Goal: Task Accomplishment & Management: Complete application form

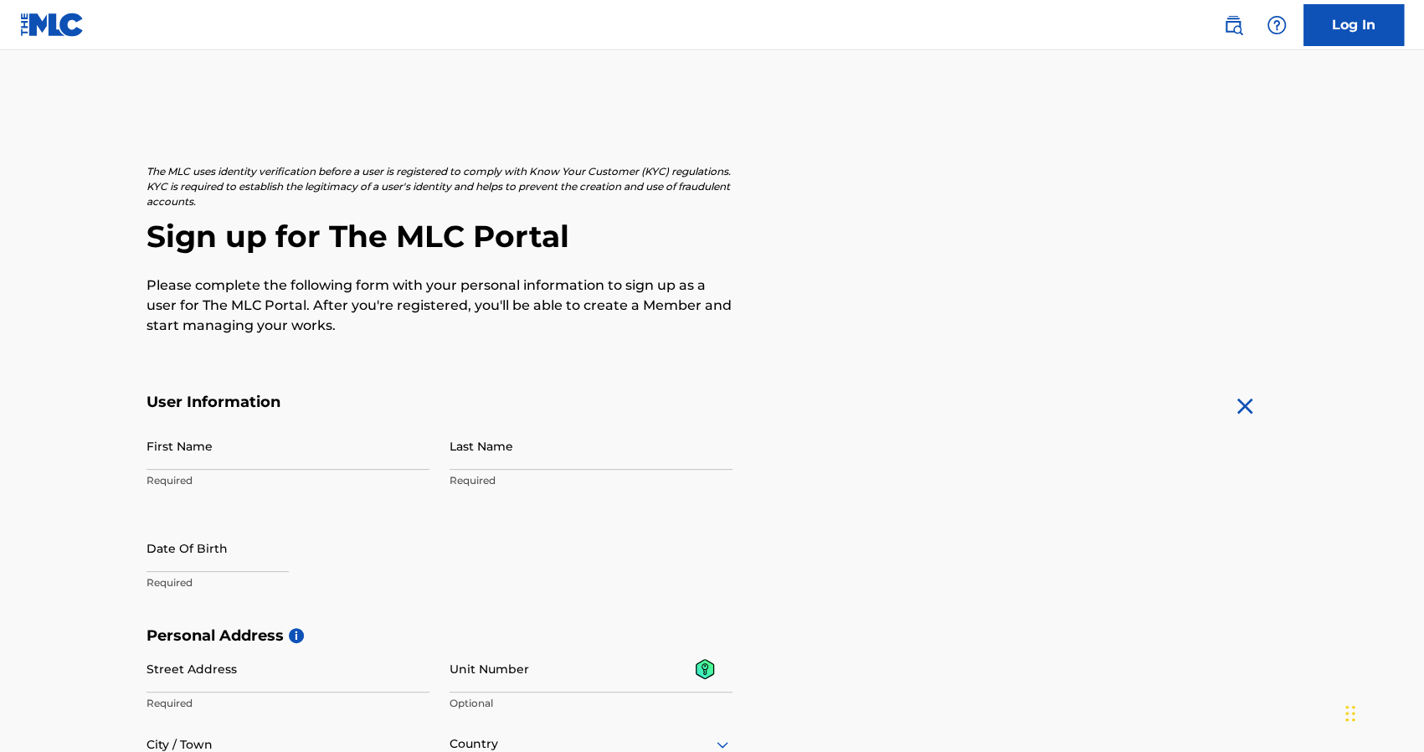
click at [296, 447] on input "First Name" at bounding box center [288, 446] width 283 height 48
type input "[PERSON_NAME]"
type input "[PERSON_NAME][STREET_ADDRESS]"
type input "Oftersheim"
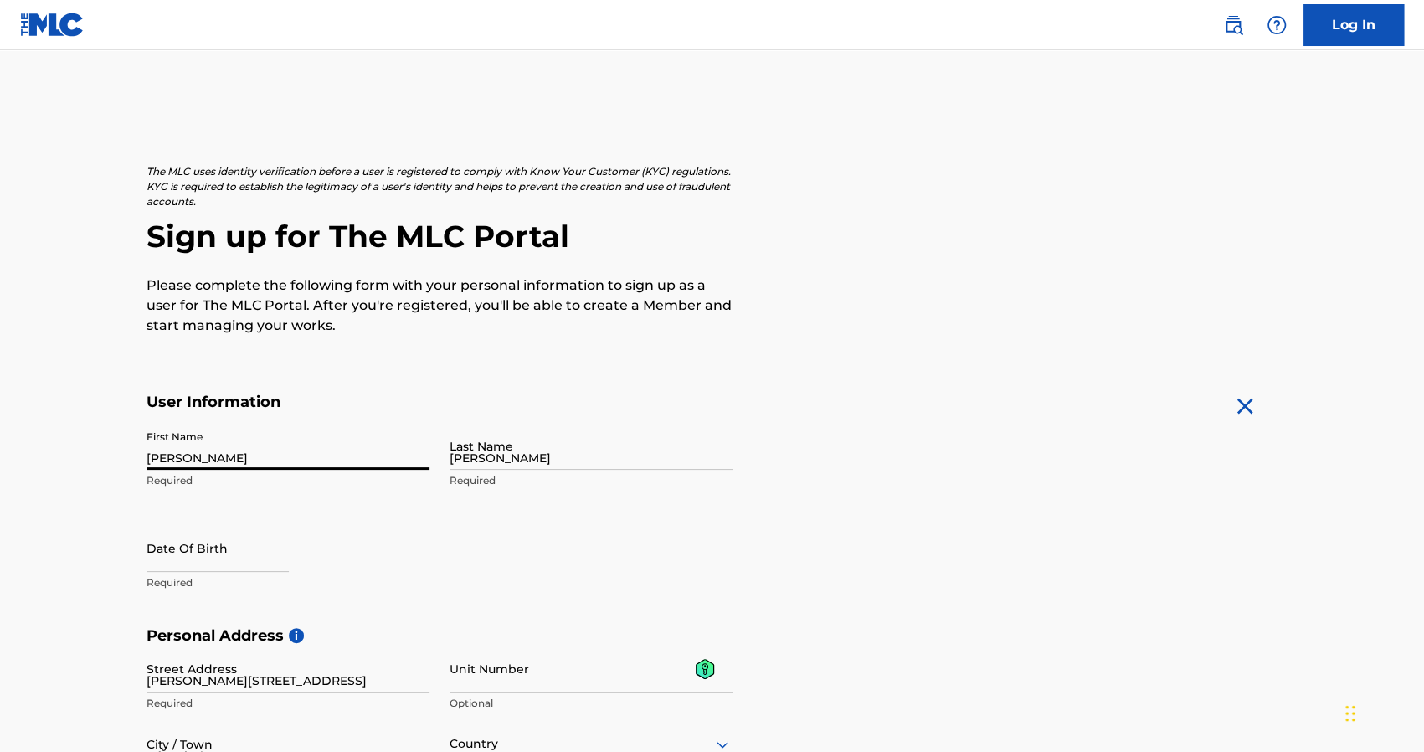
type input "[GEOGRAPHIC_DATA]"
type input "68723"
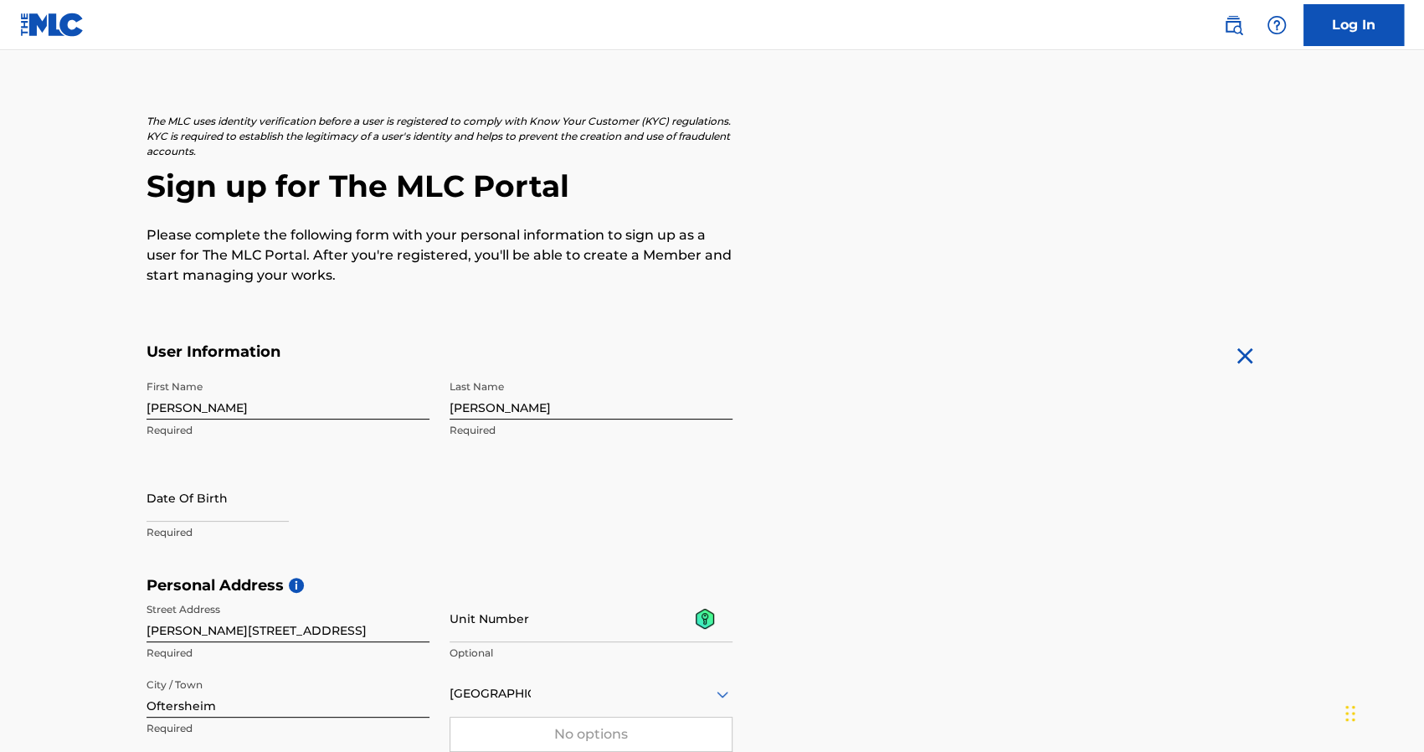
click at [248, 502] on input "text" at bounding box center [218, 498] width 142 height 48
select select "7"
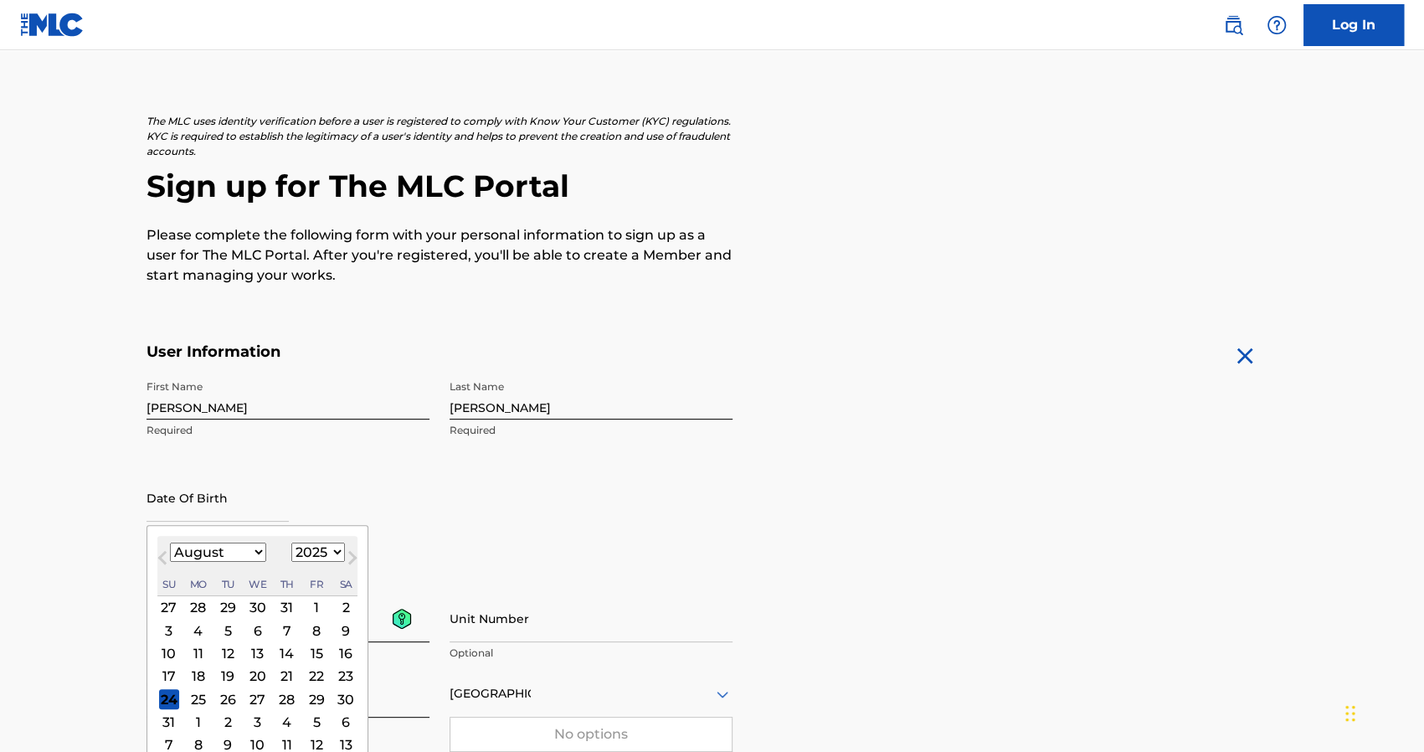
click at [303, 551] on select "1900 1901 1902 1903 1904 1905 1906 1907 1908 1909 1910 1911 1912 1913 1914 1915…" at bounding box center [318, 552] width 54 height 19
select select "2003"
click at [291, 543] on select "1900 1901 1902 1903 1904 1905 1906 1907 1908 1909 1910 1911 1912 1913 1914 1915…" at bounding box center [318, 552] width 54 height 19
click at [246, 548] on select "January February March April May June July August September October November De…" at bounding box center [218, 552] width 96 height 19
select select "11"
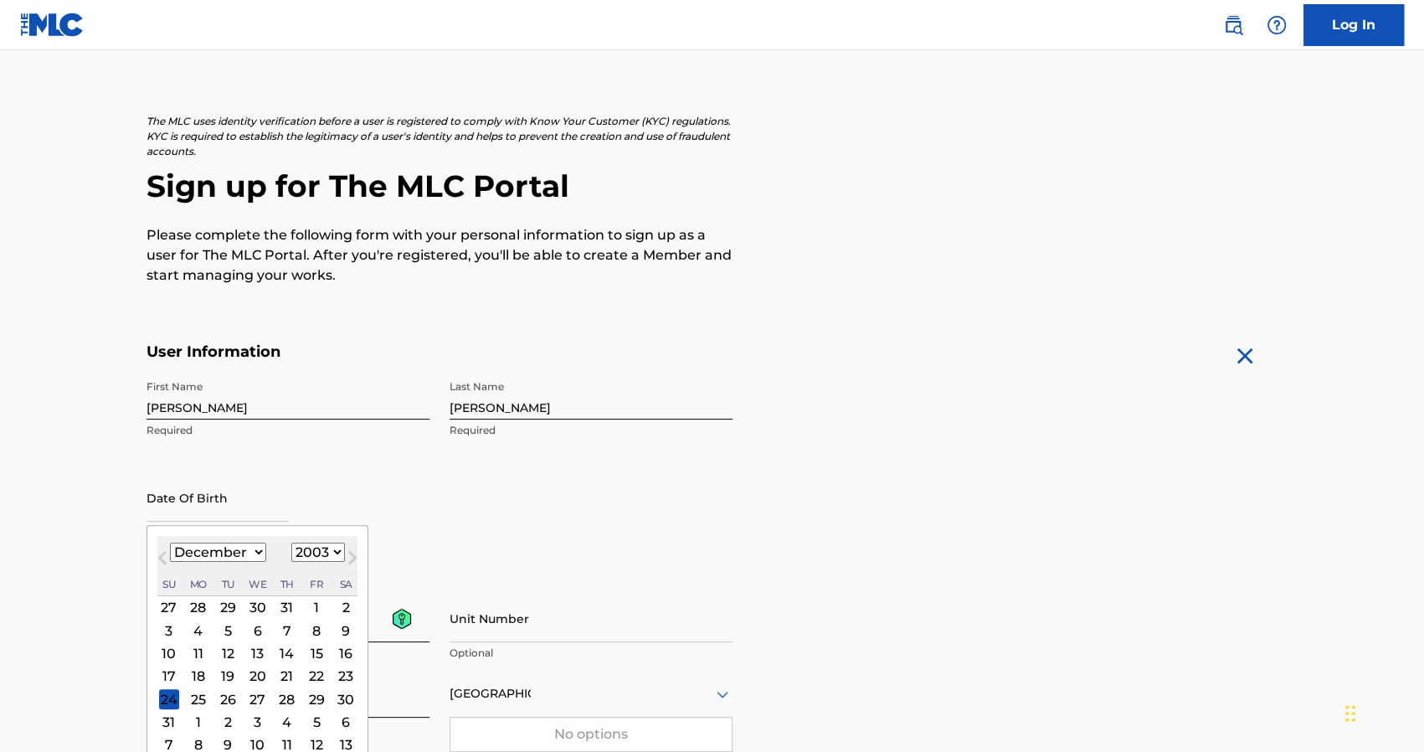
click at [170, 543] on select "January February March April May June July August September October November De…" at bounding box center [218, 552] width 96 height 19
click at [226, 604] on div "2" at bounding box center [228, 607] width 20 height 20
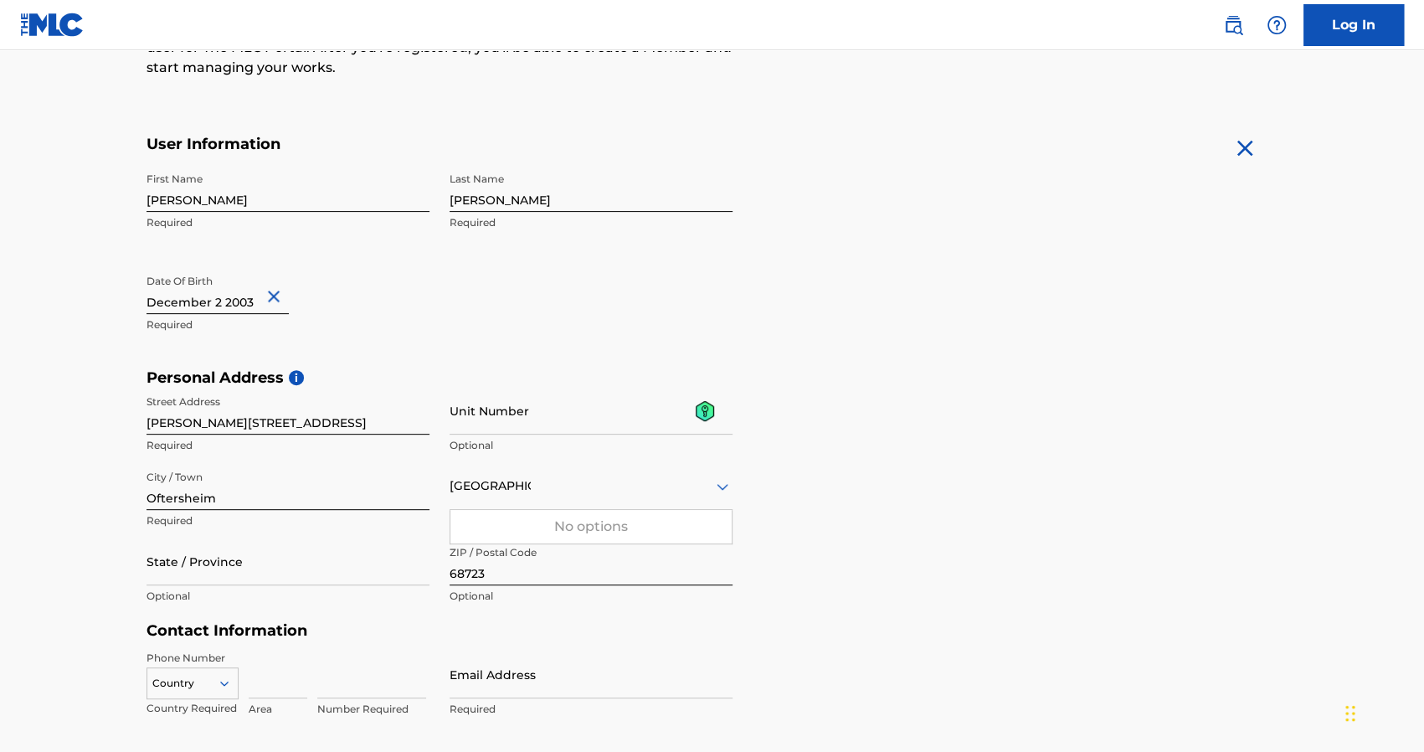
scroll to position [301, 0]
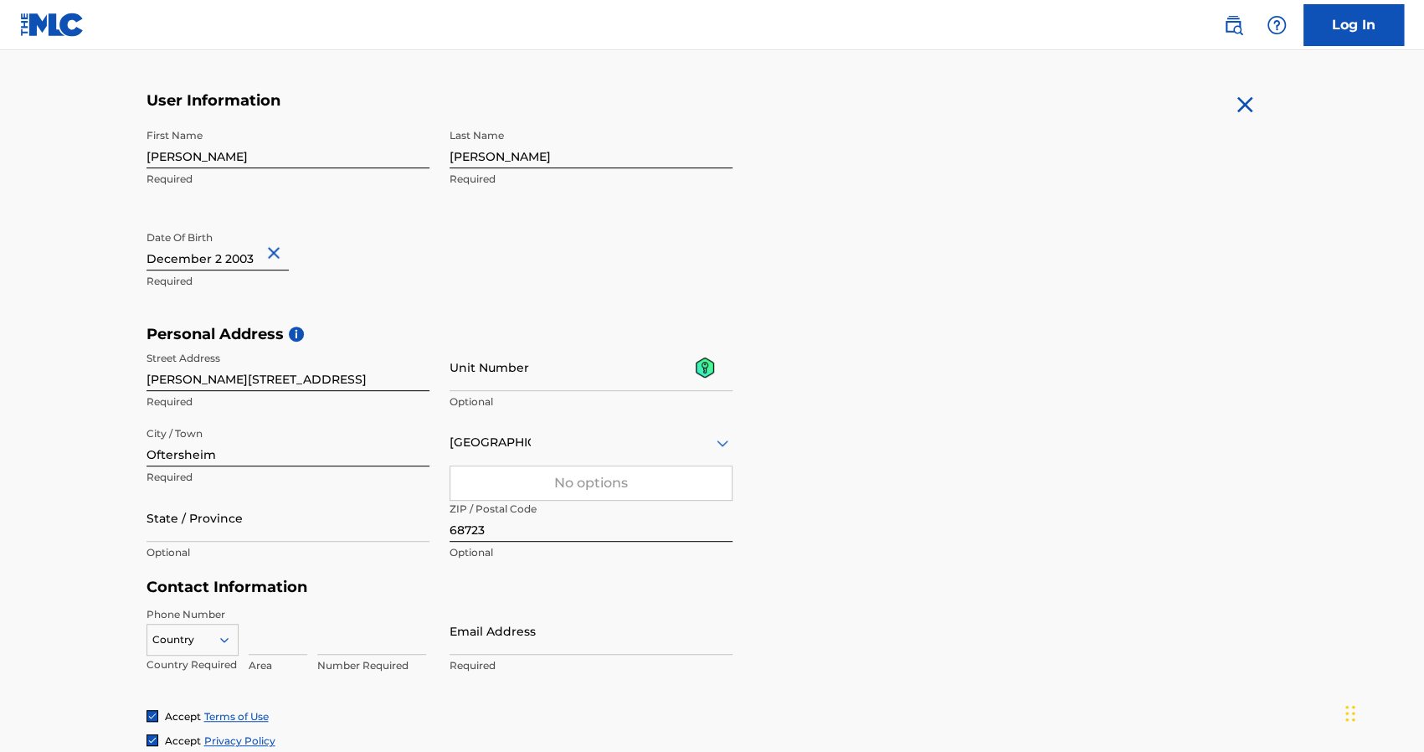
click at [511, 378] on input "Unit Number" at bounding box center [591, 367] width 283 height 48
click at [778, 580] on form "User Information First Name [PERSON_NAME] Required Last Name [PERSON_NAME] Requ…" at bounding box center [713, 462] width 1132 height 743
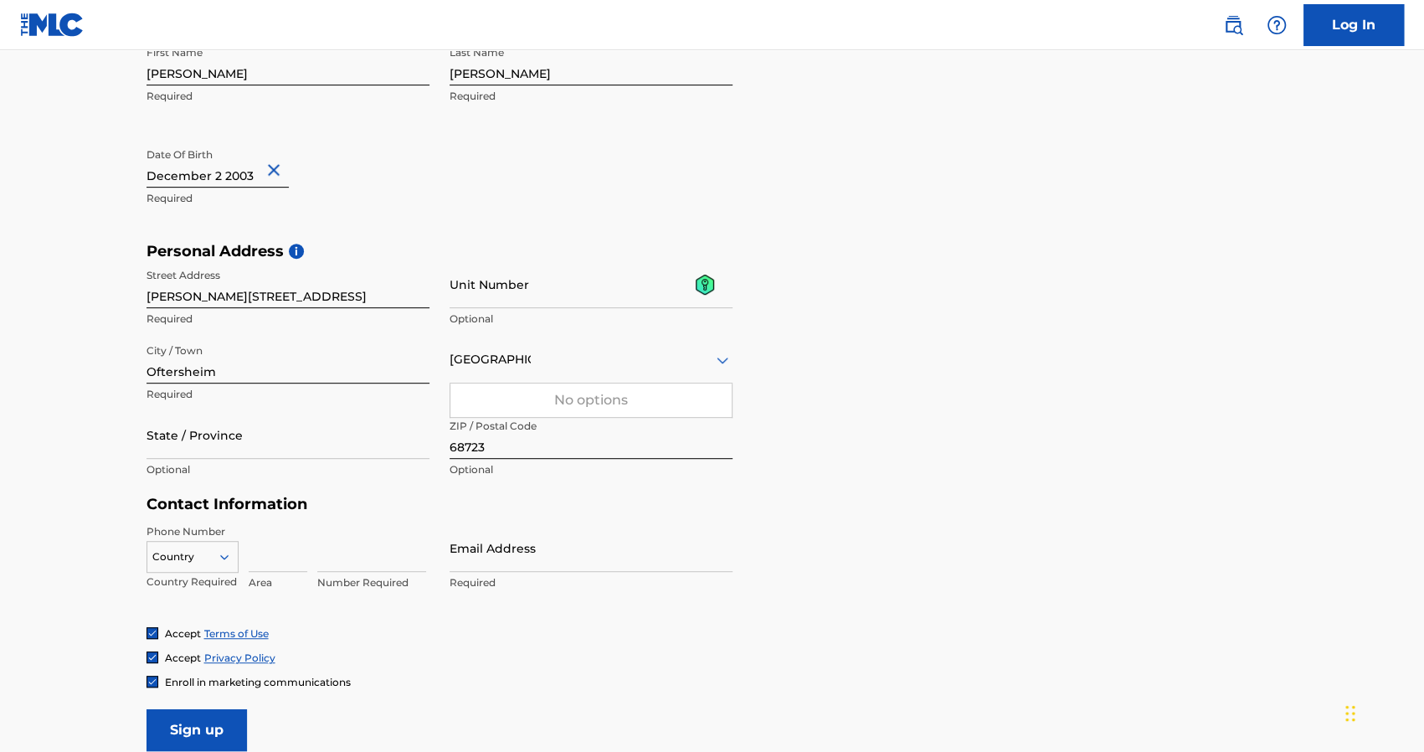
scroll to position [385, 0]
click at [265, 447] on input "State / Province" at bounding box center [288, 434] width 283 height 48
type input "Baden Wuerttemberg"
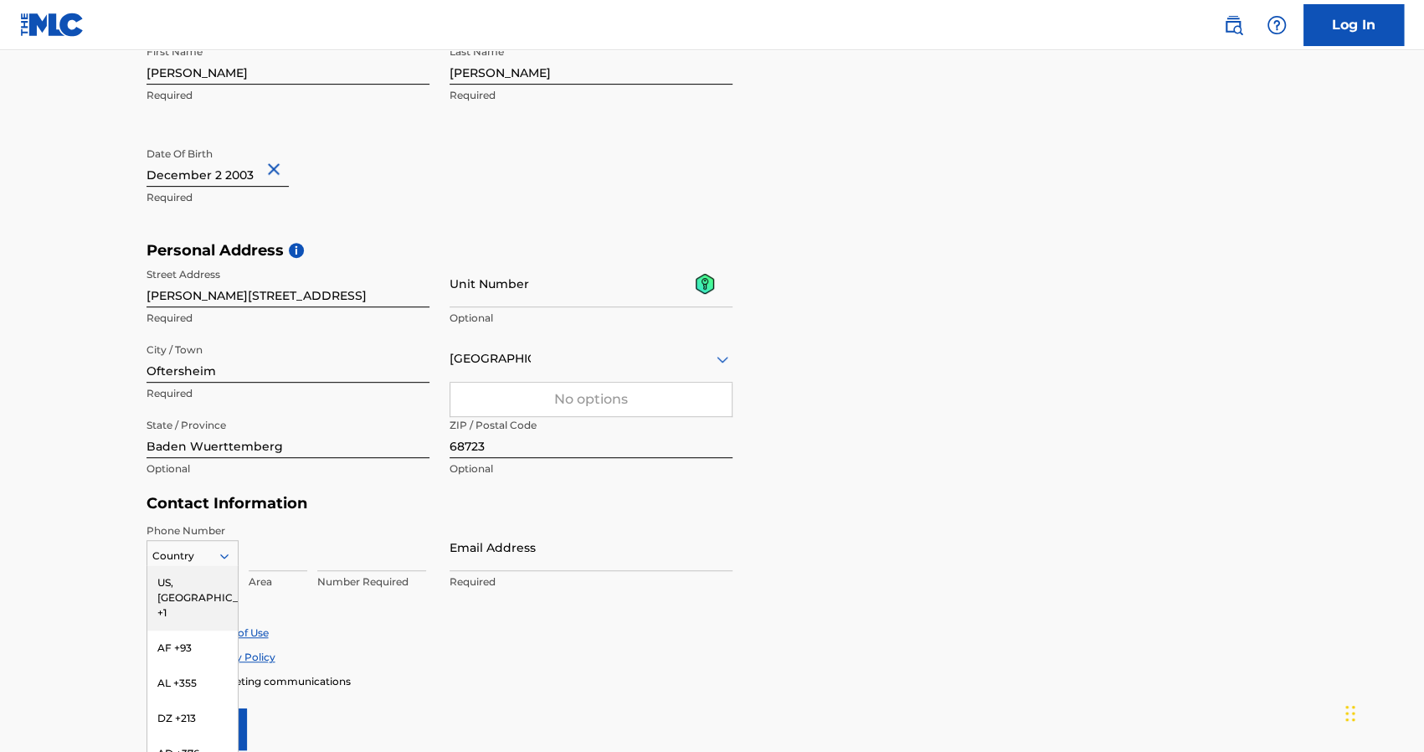
scroll to position [450, 0]
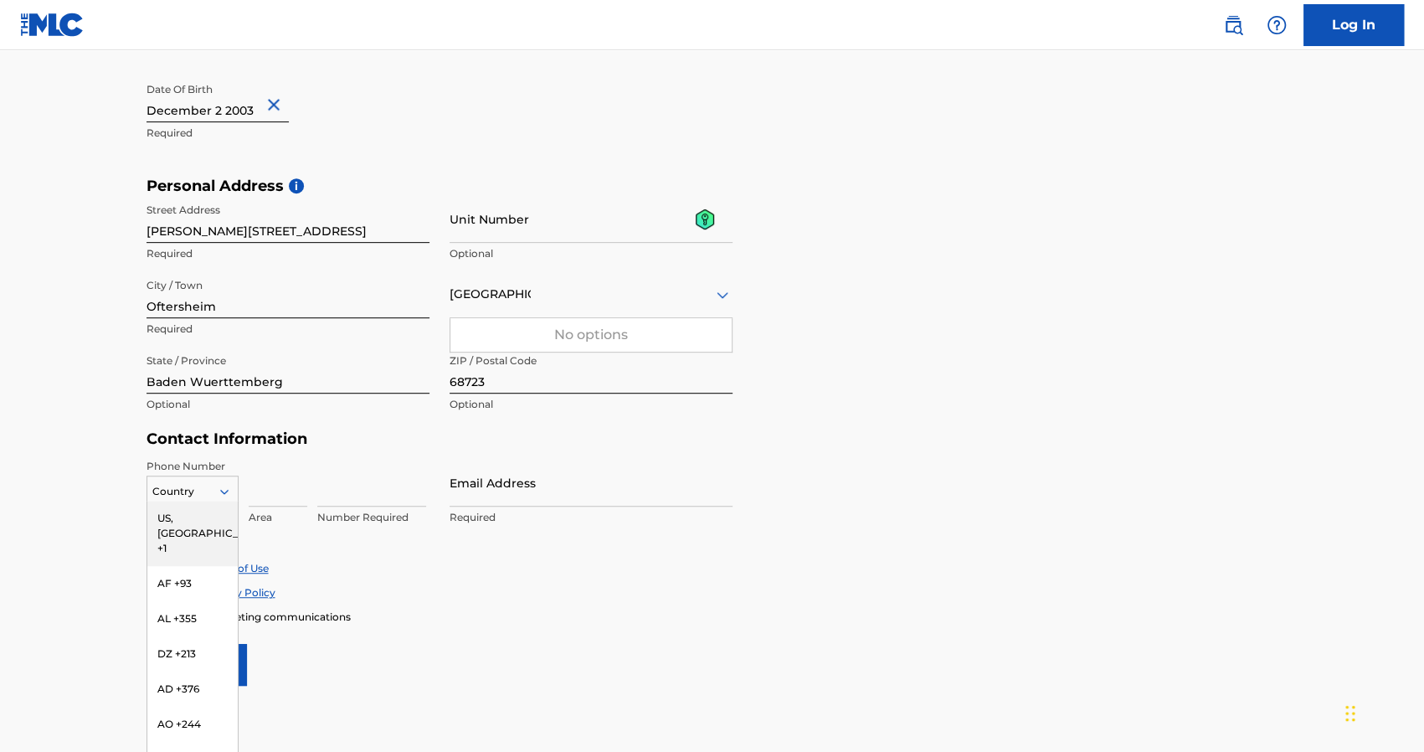
click at [225, 501] on div "216 results available. Use Up and Down to choose options, press Enter to select…" at bounding box center [193, 488] width 92 height 25
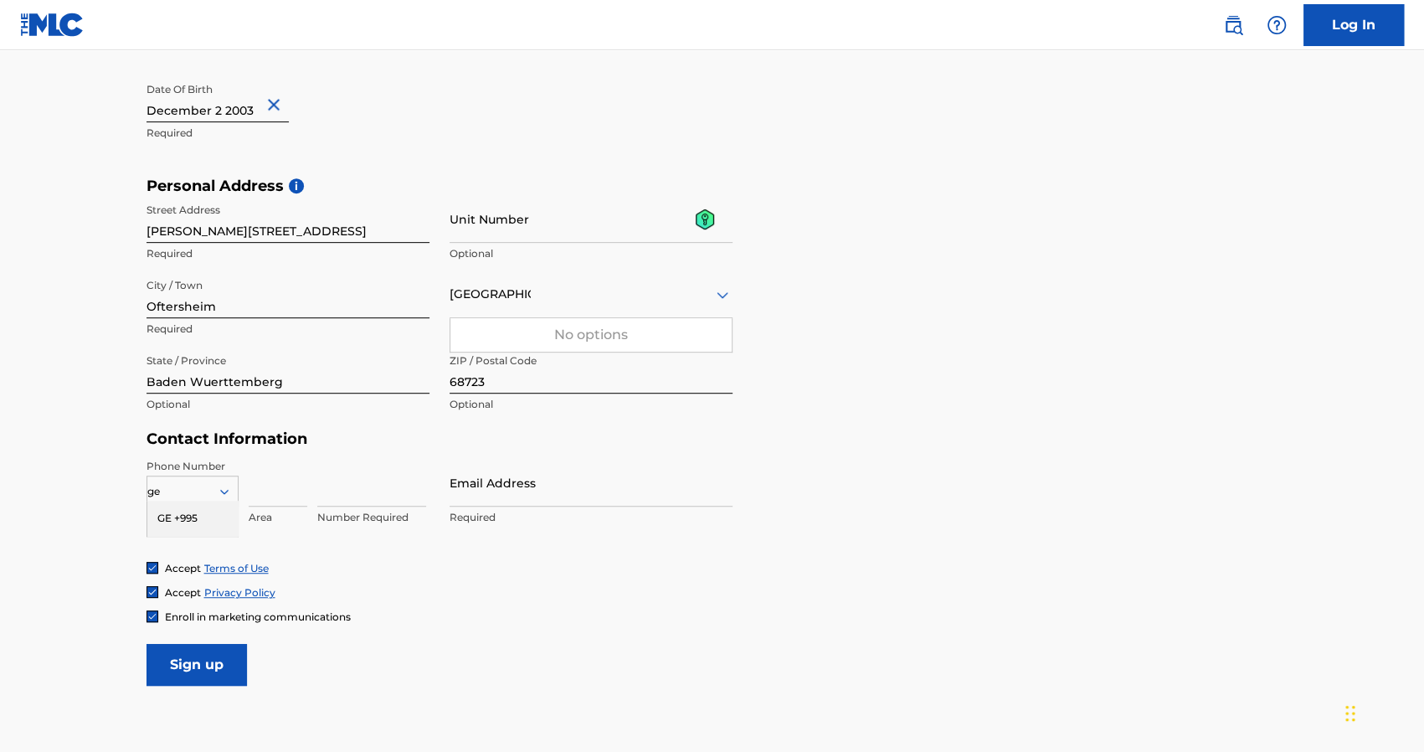
type input "ger"
click at [202, 494] on div "ger" at bounding box center [192, 491] width 90 height 18
click at [202, 488] on div "ger" at bounding box center [192, 491] width 90 height 18
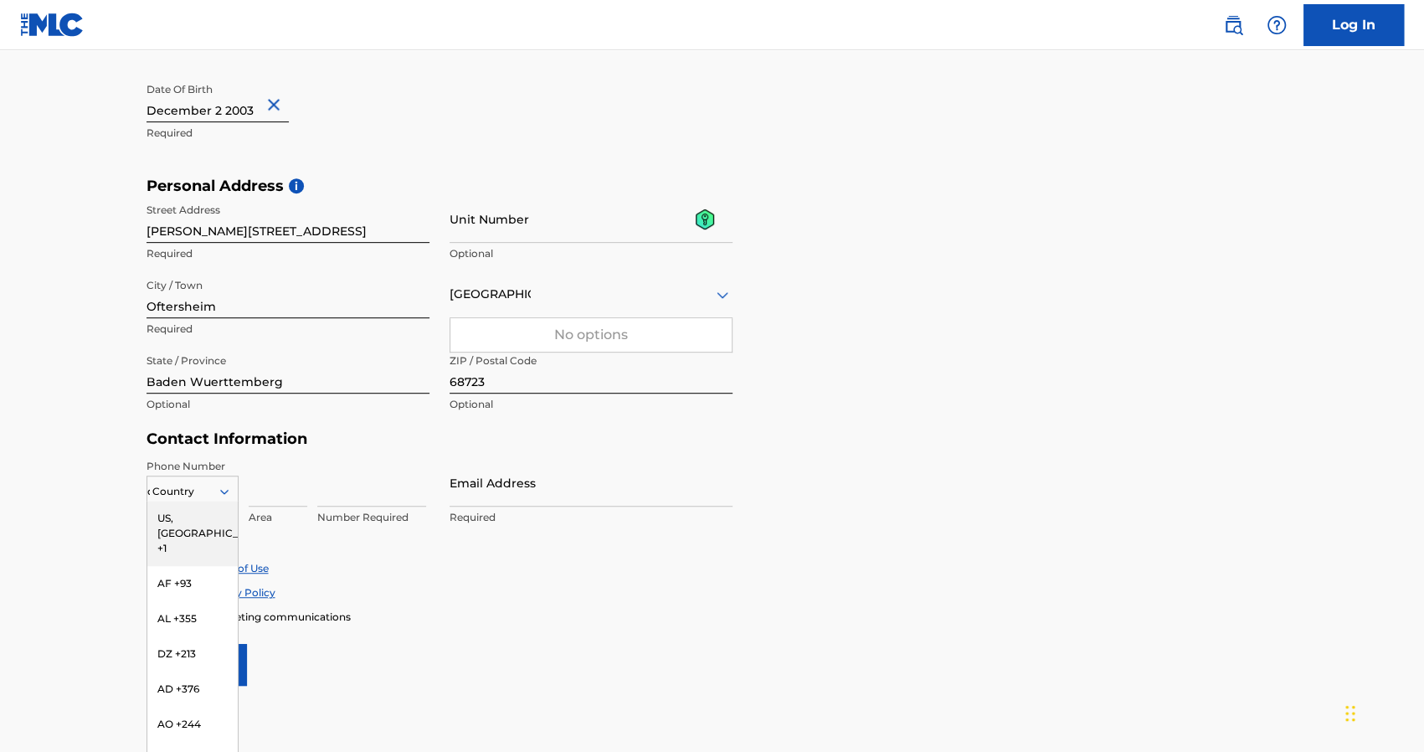
type input "de"
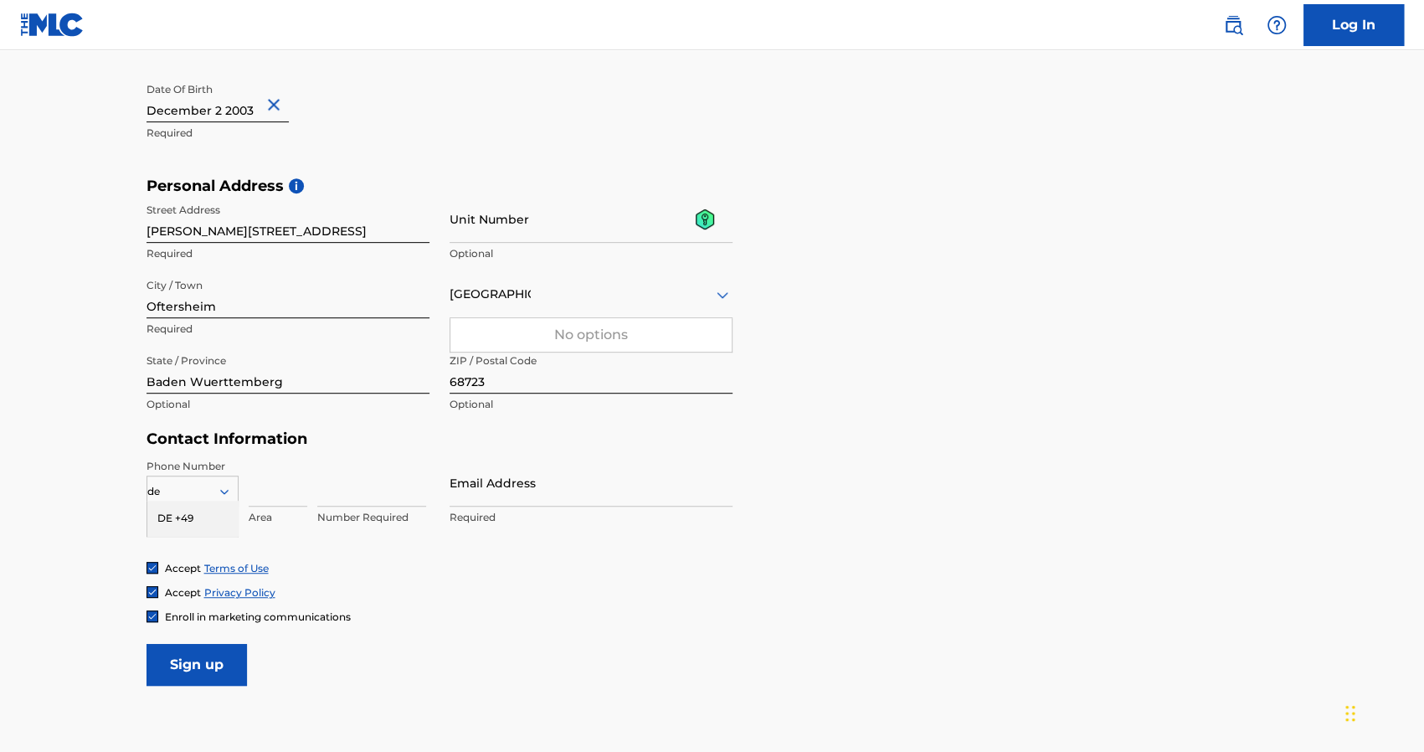
click at [193, 517] on div "DE +49" at bounding box center [192, 518] width 90 height 35
click at [462, 492] on input "Email Address" at bounding box center [591, 483] width 283 height 48
type input "[EMAIL_ADDRESS][DOMAIN_NAME]"
click at [399, 485] on input at bounding box center [371, 483] width 109 height 48
click at [280, 486] on input at bounding box center [278, 483] width 59 height 48
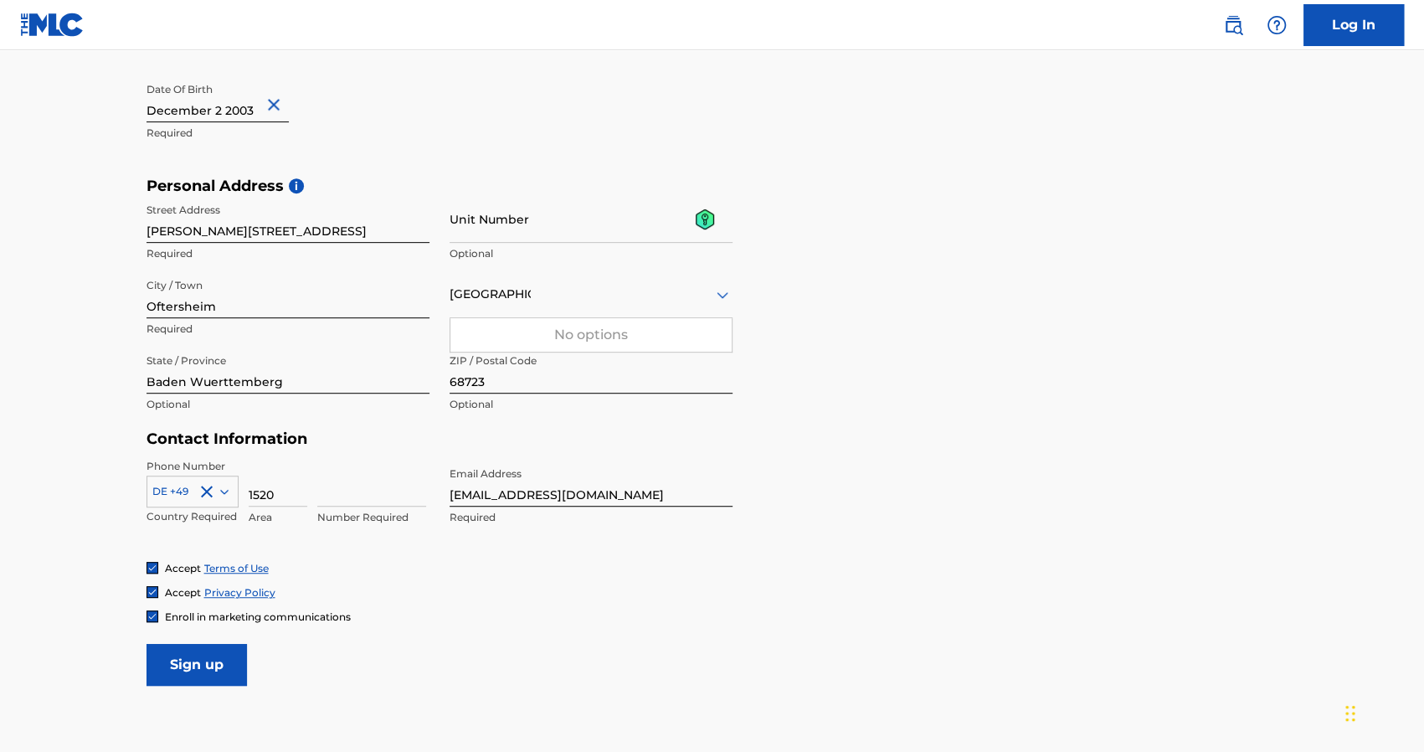
type input "1520"
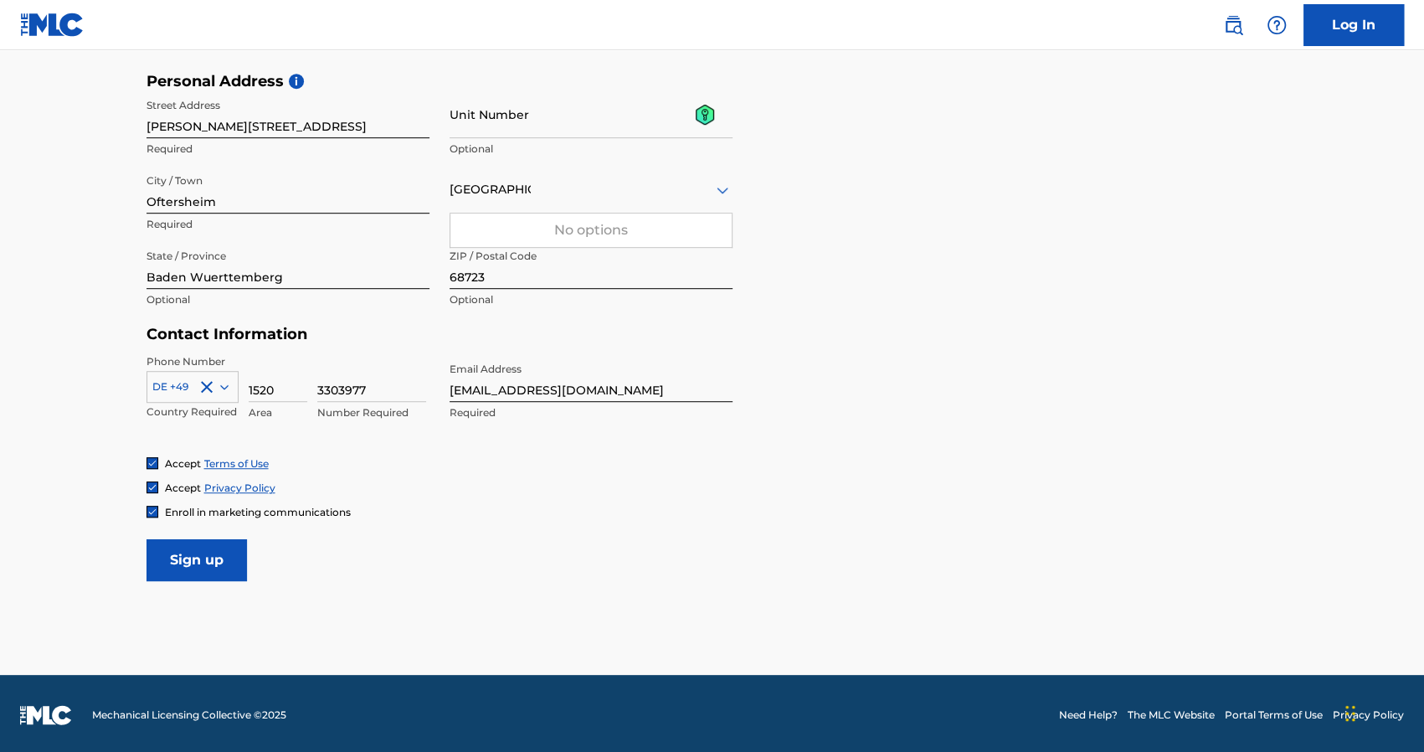
scroll to position [557, 0]
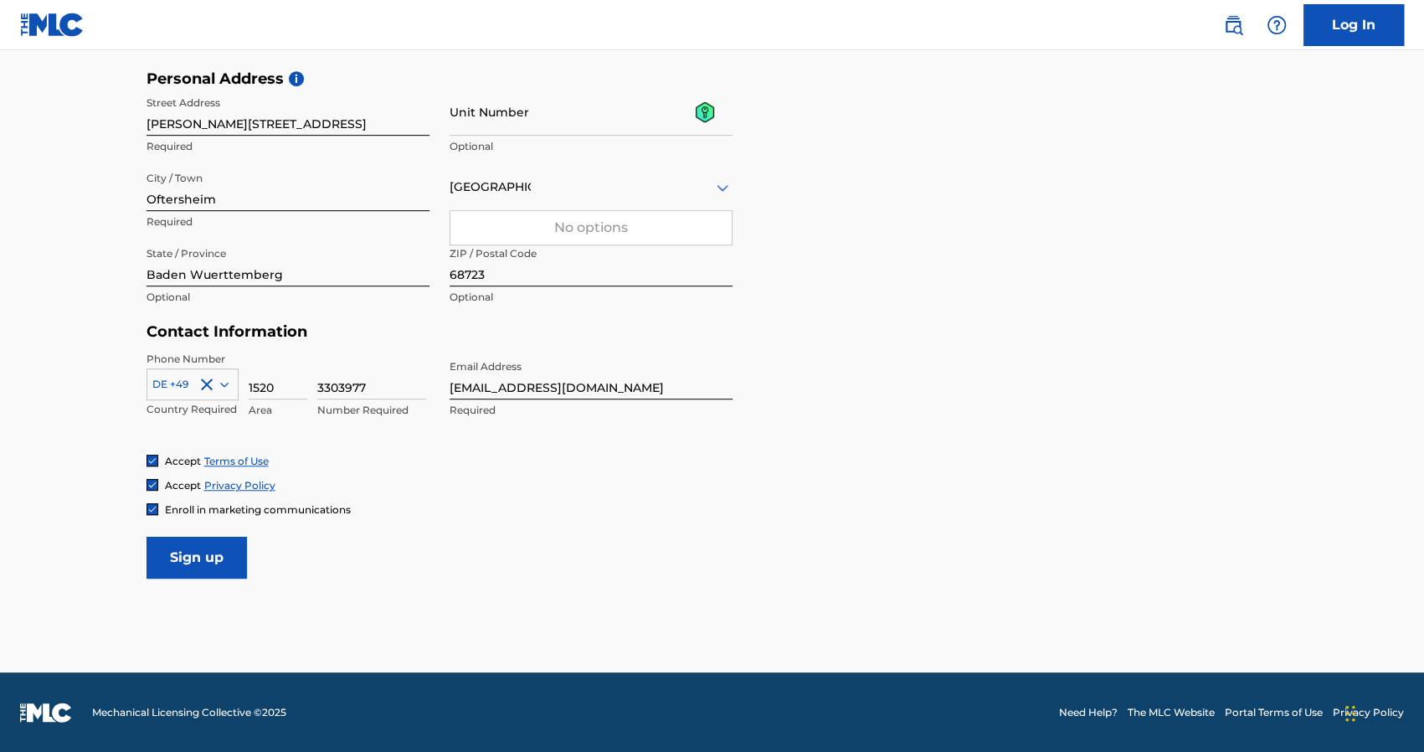
type input "3303977"
click at [196, 507] on span "Enroll in marketing communications" at bounding box center [258, 509] width 186 height 13
click at [219, 538] on input "Sign up" at bounding box center [197, 558] width 100 height 42
click at [633, 186] on div "[GEOGRAPHIC_DATA]" at bounding box center [591, 187] width 283 height 21
type input "gt3"
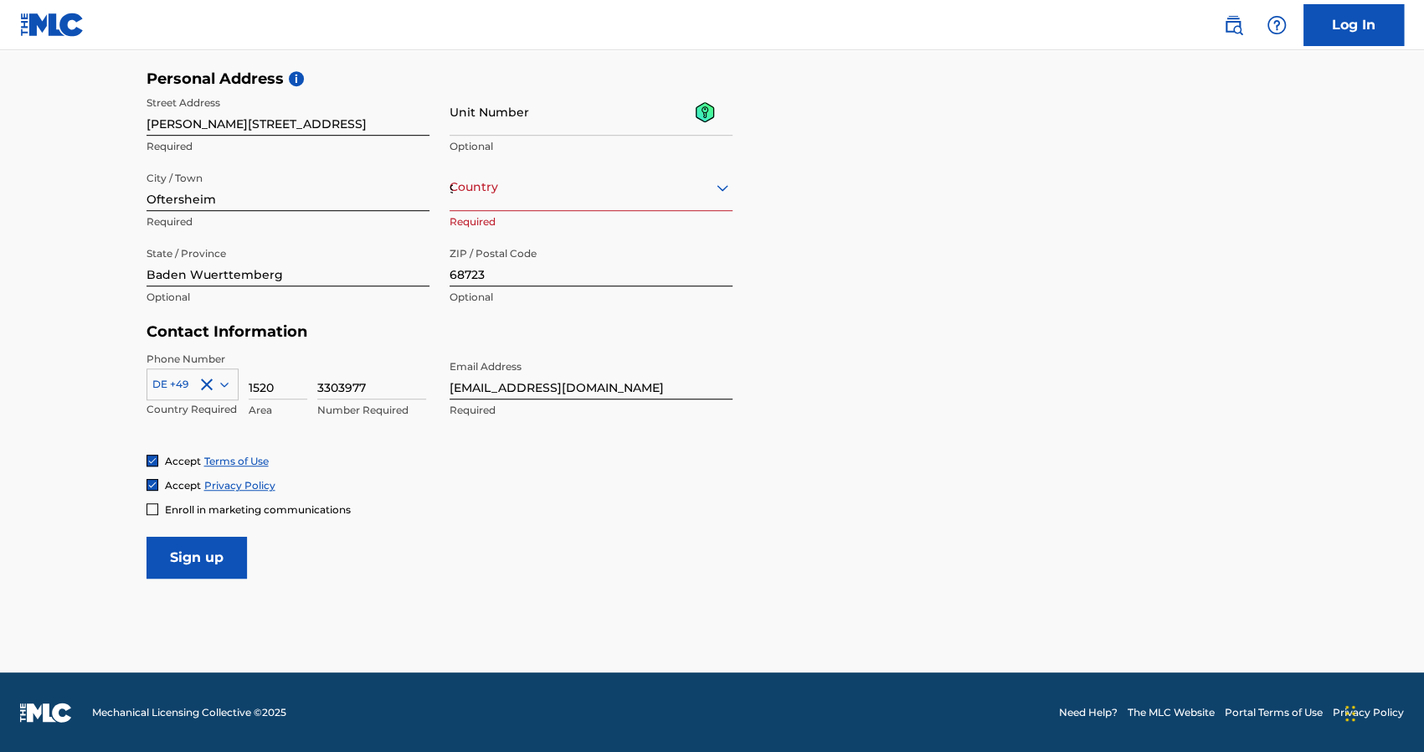
drag, startPoint x: 566, startPoint y: 190, endPoint x: 474, endPoint y: 188, distance: 92.1
click at [400, 187] on div "Street Address [PERSON_NAME][STREET_ADDRESS] Required Unit Number Optional City…" at bounding box center [440, 201] width 586 height 226
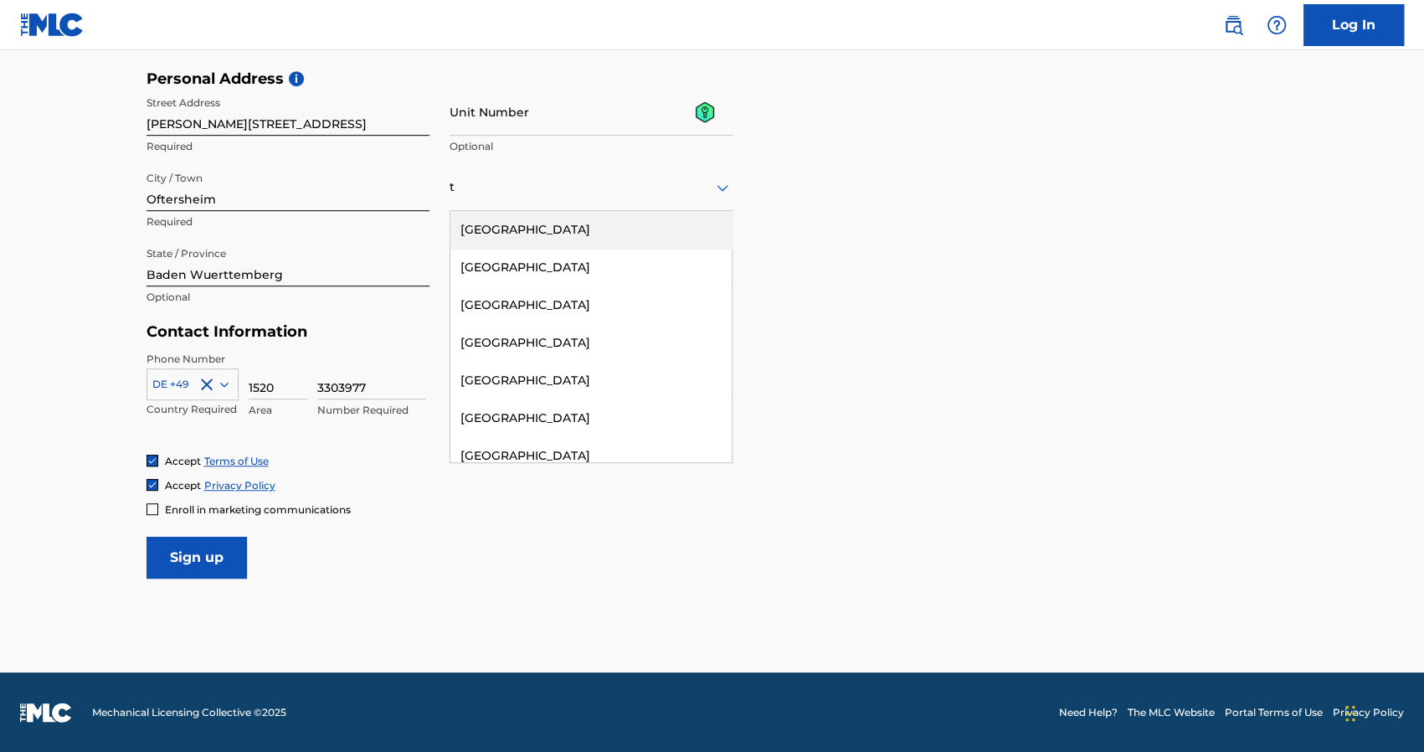
type input "[MEDICAL_DATA]"
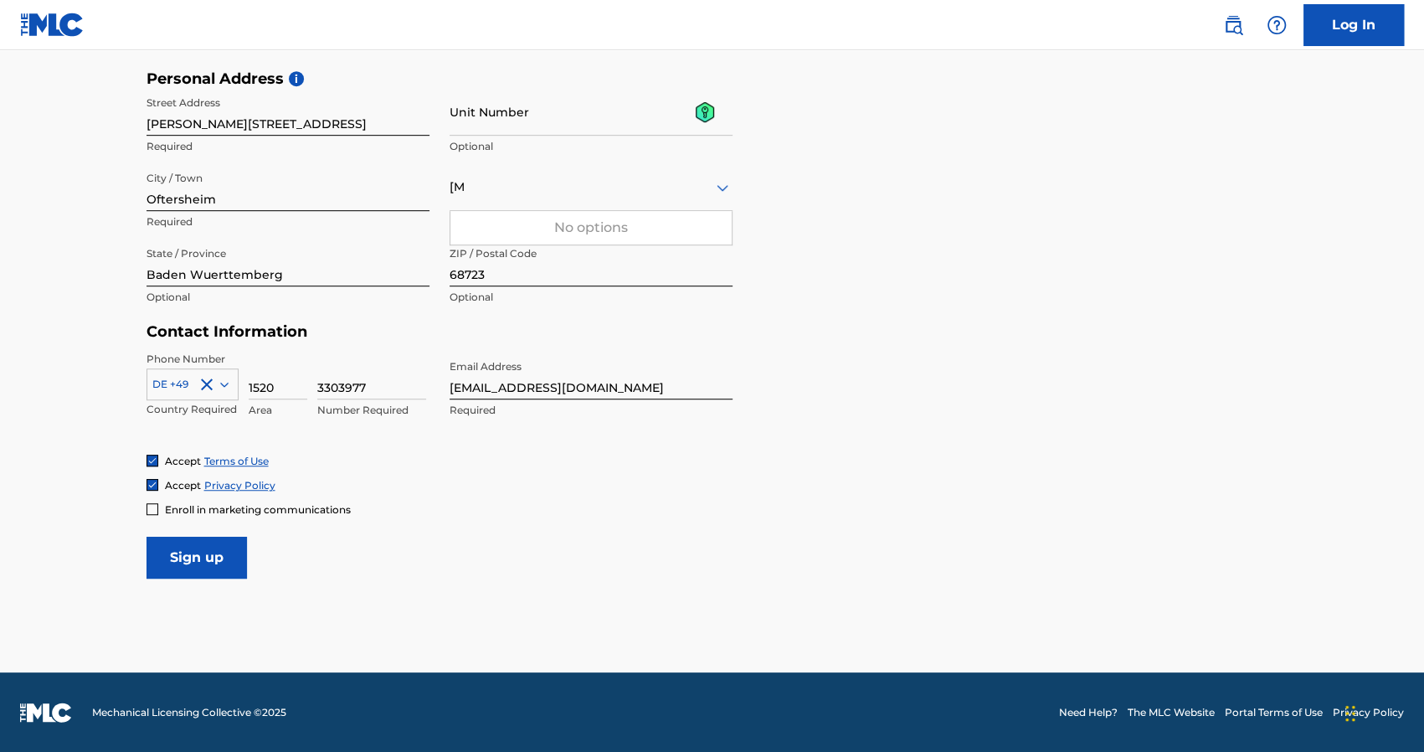
click at [484, 187] on div "[MEDICAL_DATA]" at bounding box center [591, 187] width 283 height 21
type input "e3"
click at [485, 187] on div "e3" at bounding box center [591, 187] width 283 height 21
click at [487, 188] on div "e3" at bounding box center [591, 187] width 283 height 21
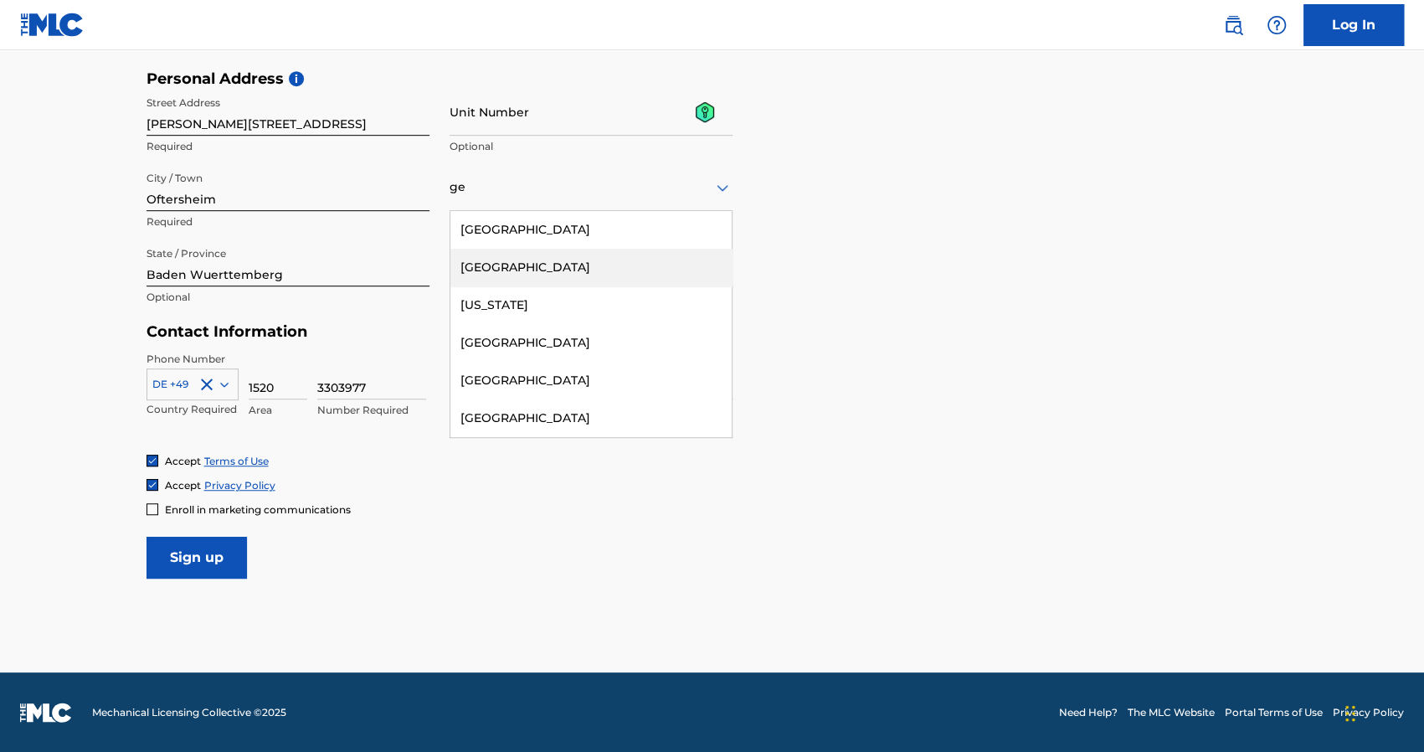
type input "ger"
click at [501, 257] on div "[GEOGRAPHIC_DATA]" at bounding box center [590, 268] width 281 height 38
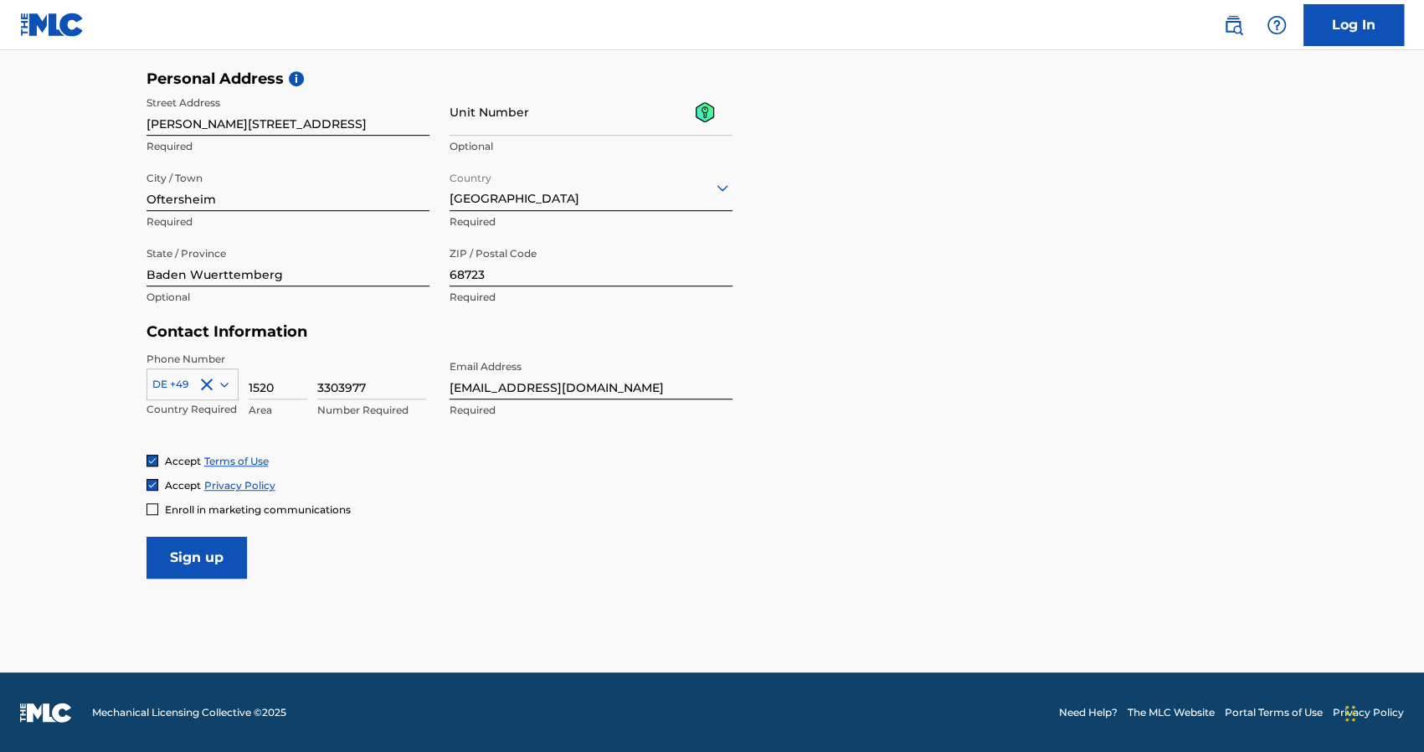
click at [203, 574] on input "Sign up" at bounding box center [197, 558] width 100 height 42
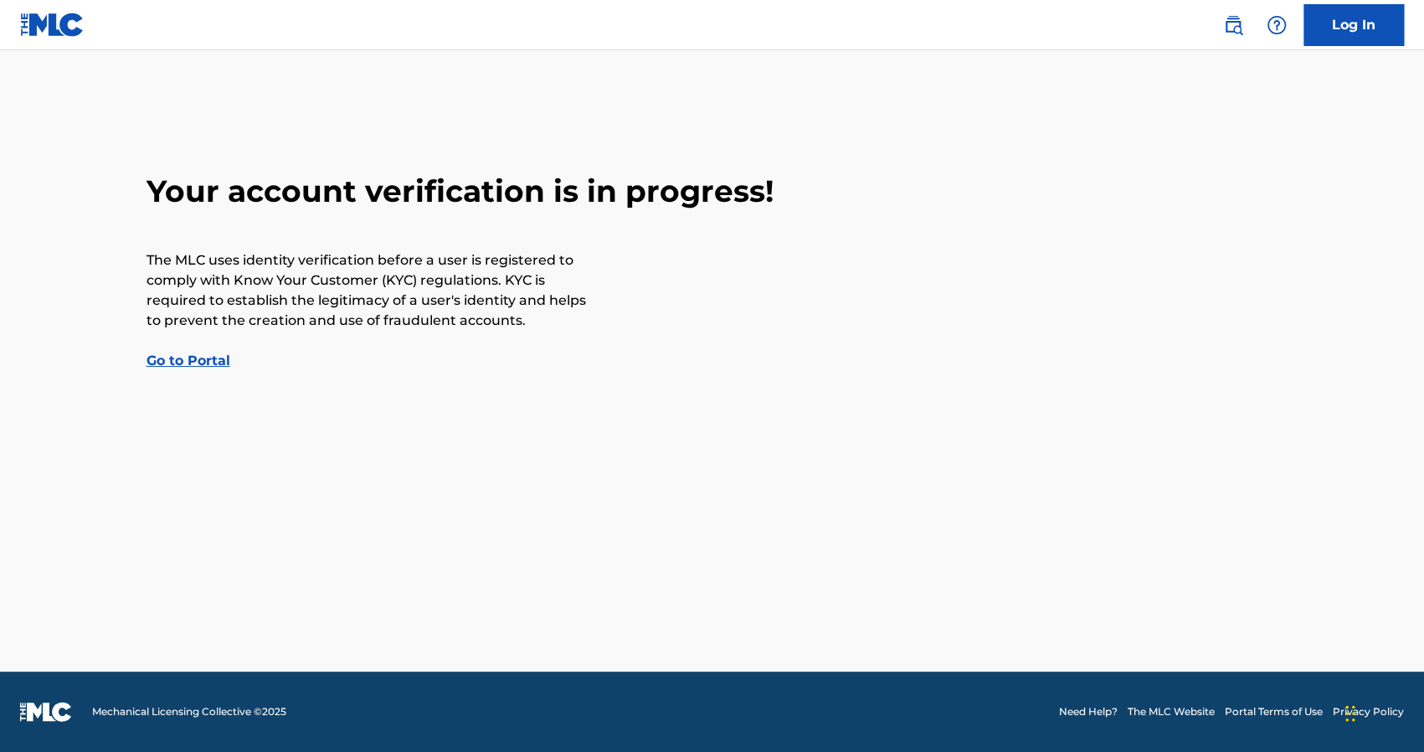
click at [209, 363] on link "Go to Portal" at bounding box center [189, 361] width 84 height 16
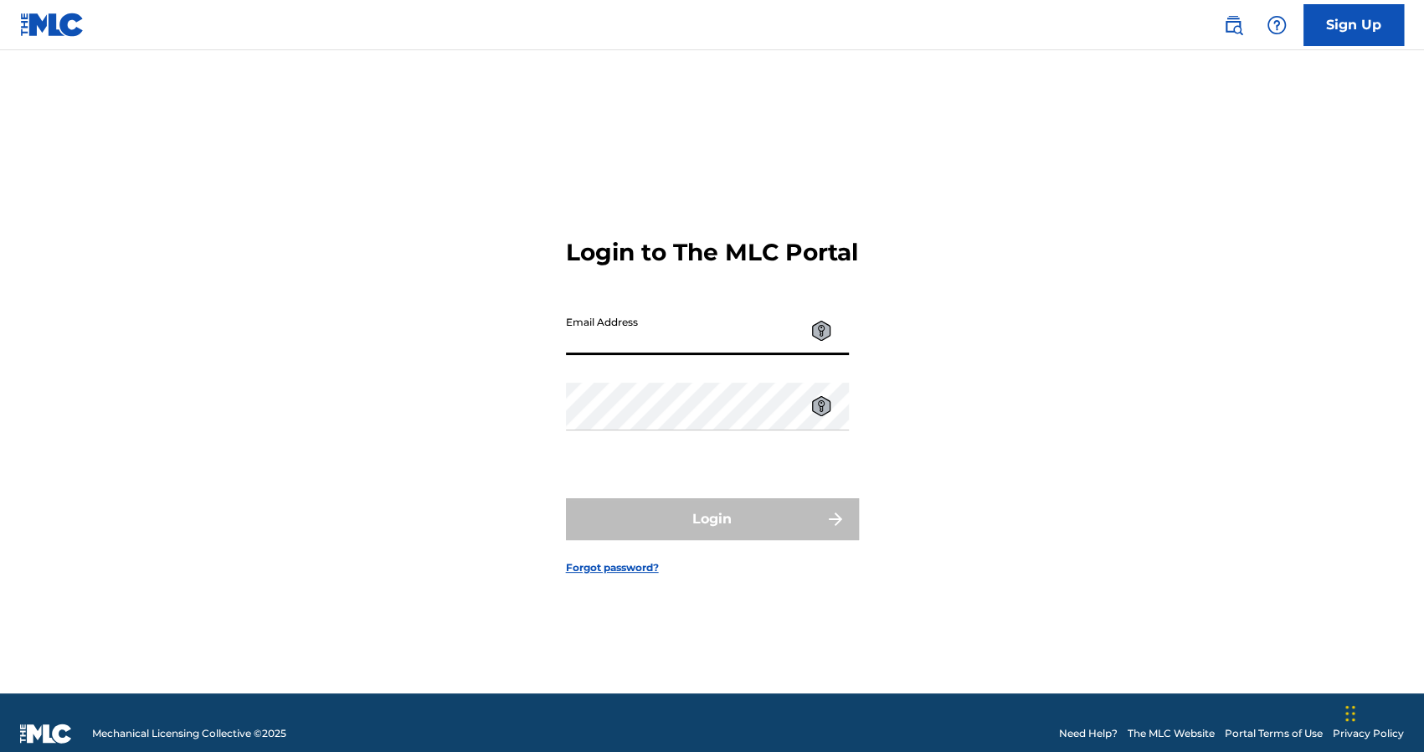
click at [646, 339] on input "Email Address" at bounding box center [707, 331] width 283 height 48
type input "[EMAIL_ADDRESS][DOMAIN_NAME]"
click at [663, 482] on form "Login to The MLC Portal Email Address [EMAIL_ADDRESS][DOMAIN_NAME] Password Log…" at bounding box center [712, 392] width 293 height 601
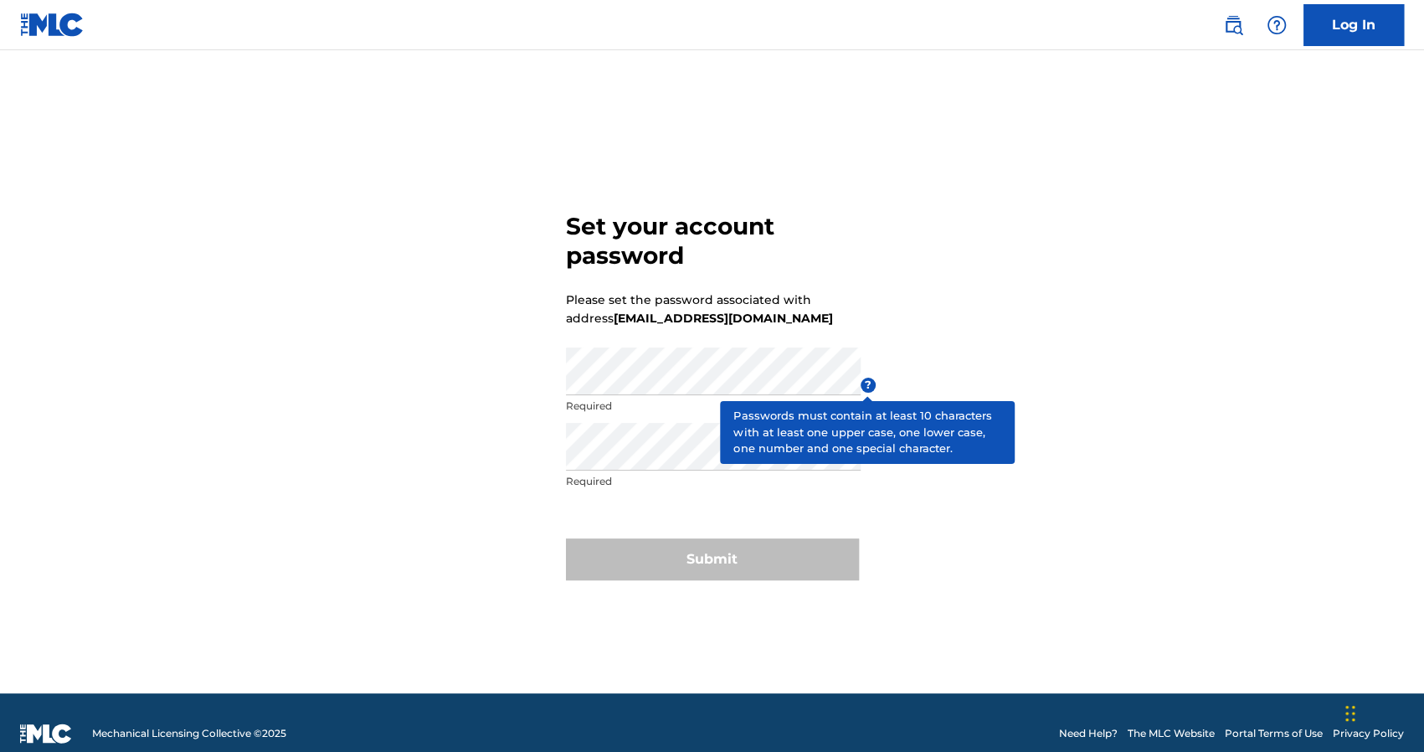
click at [875, 386] on div "Set your account password Please set the password associated with address gentl…" at bounding box center [712, 392] width 1172 height 601
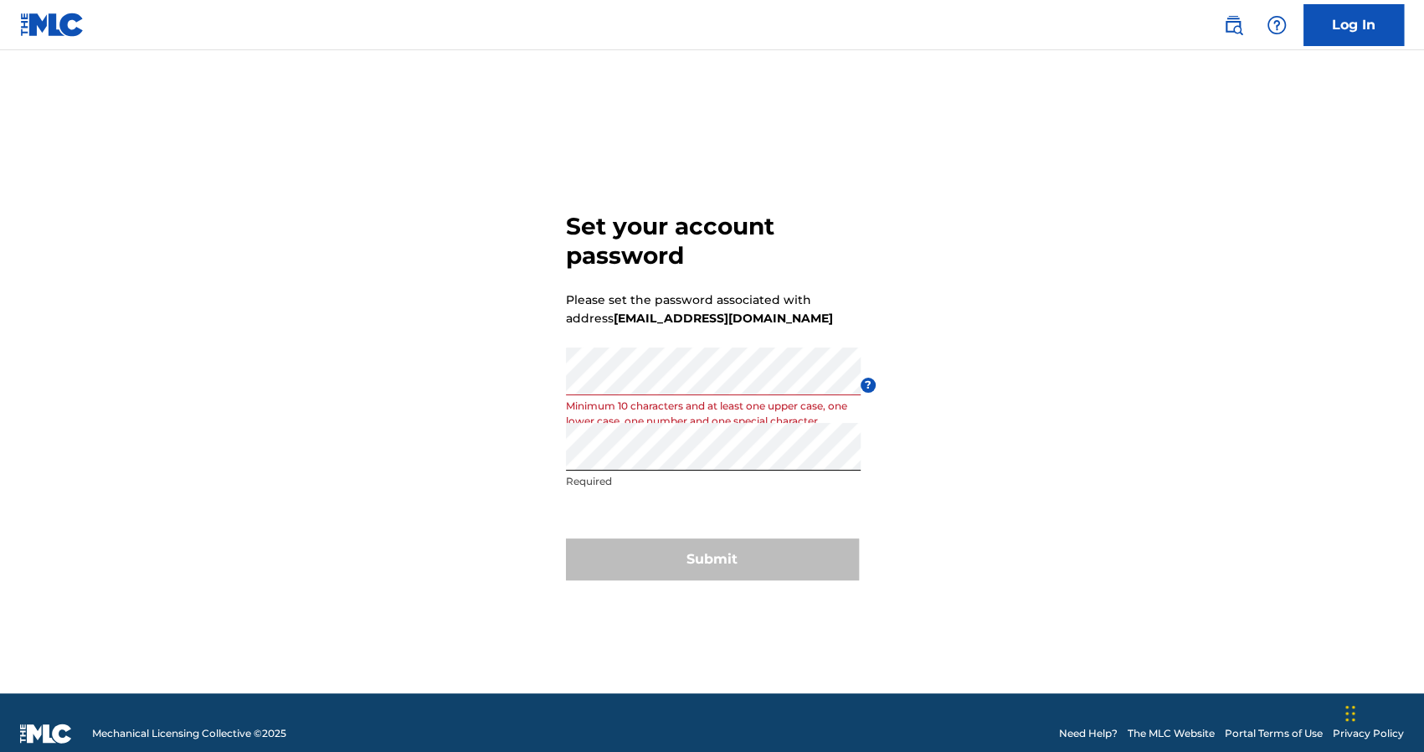
click at [503, 443] on div "Set your account password Please set the password associated with address gentl…" at bounding box center [712, 392] width 1172 height 601
click at [1219, 145] on div "Set your account password Please set the password associated with address gentl…" at bounding box center [712, 392] width 1172 height 601
click at [476, 376] on div "Set your account password Please set the password associated with address gentl…" at bounding box center [712, 392] width 1172 height 601
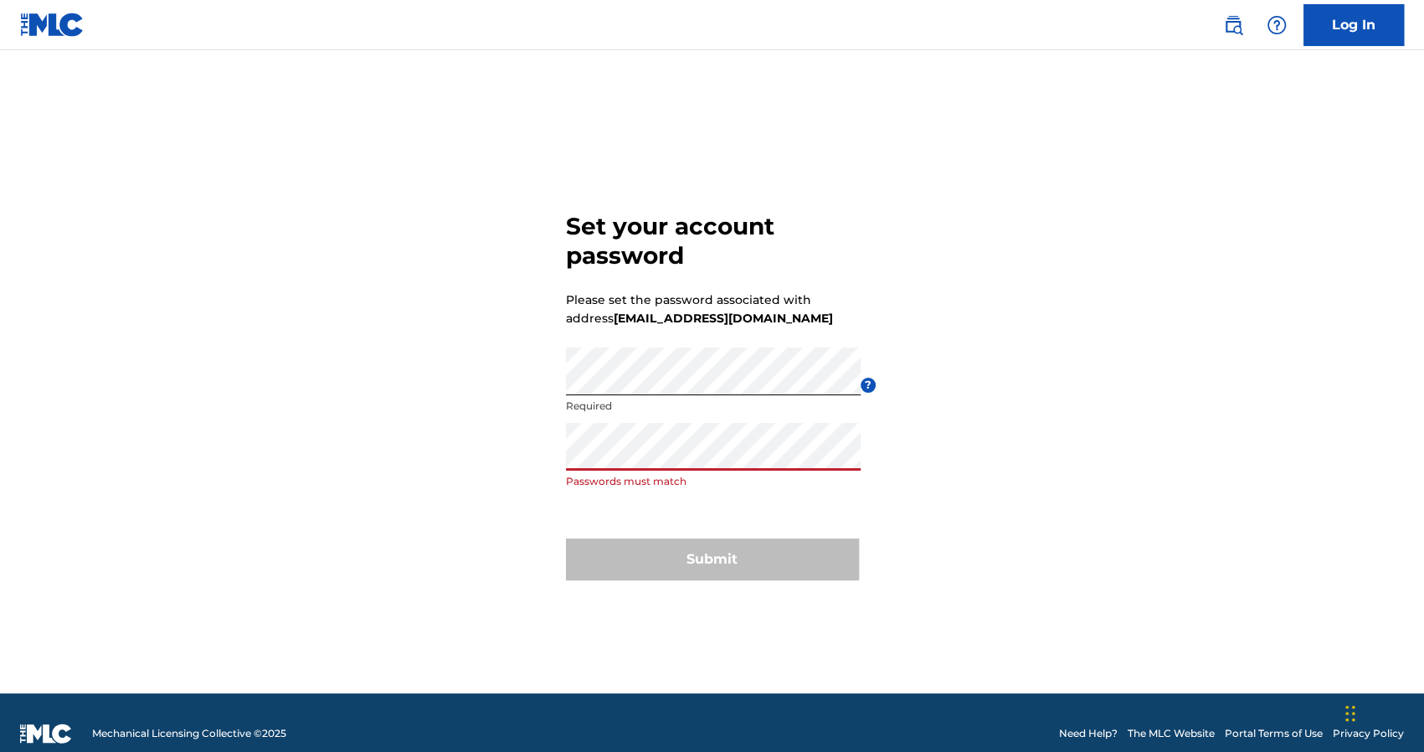
click at [432, 425] on div "Set your account password Please set the password associated with address gentl…" at bounding box center [712, 392] width 1172 height 601
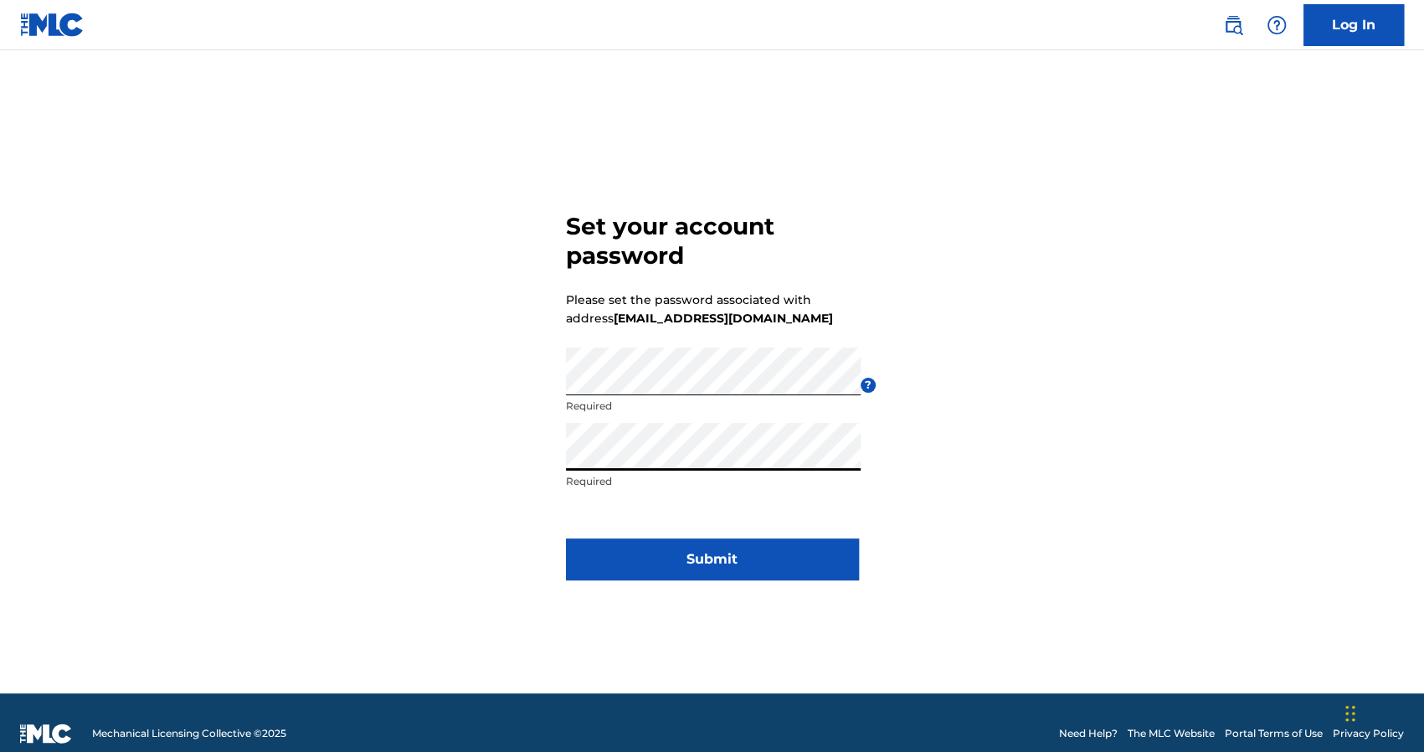
click at [731, 559] on button "Submit" at bounding box center [712, 559] width 293 height 42
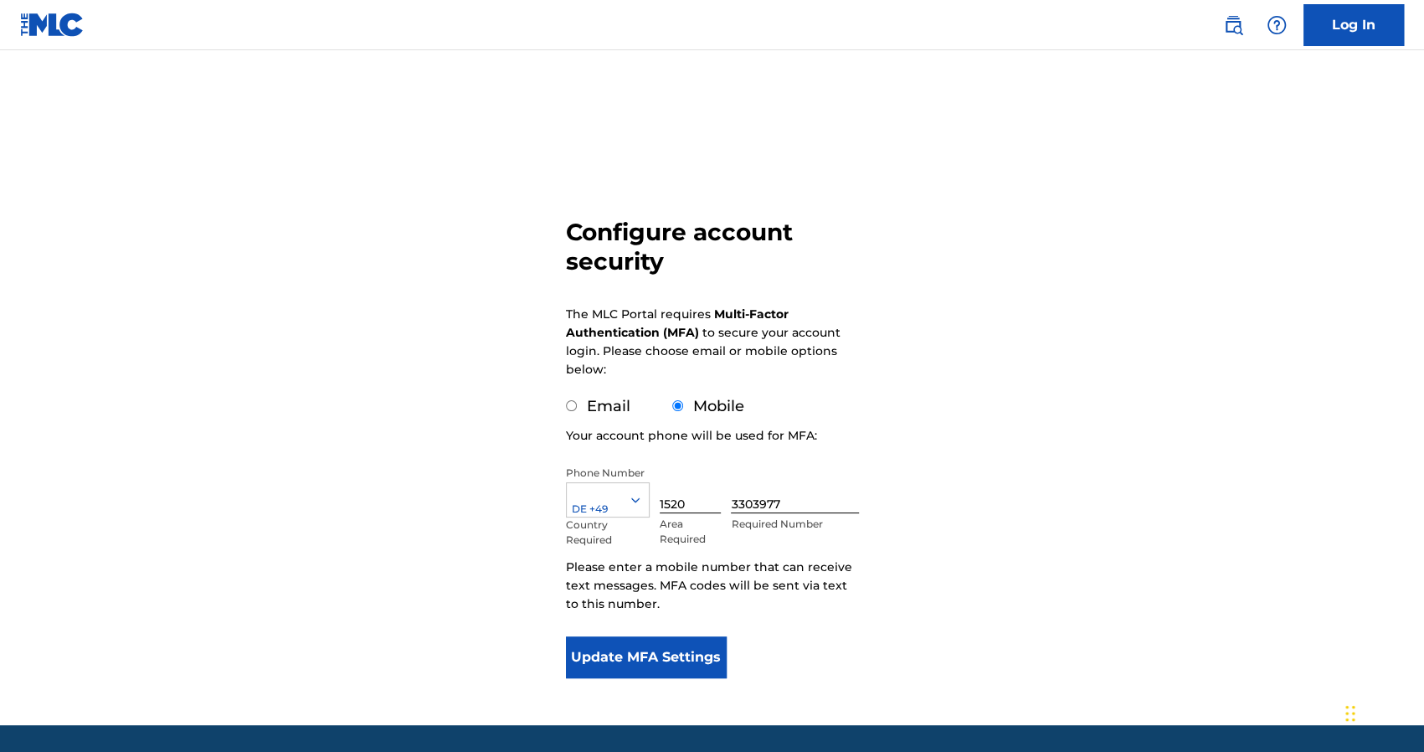
scroll to position [54, 0]
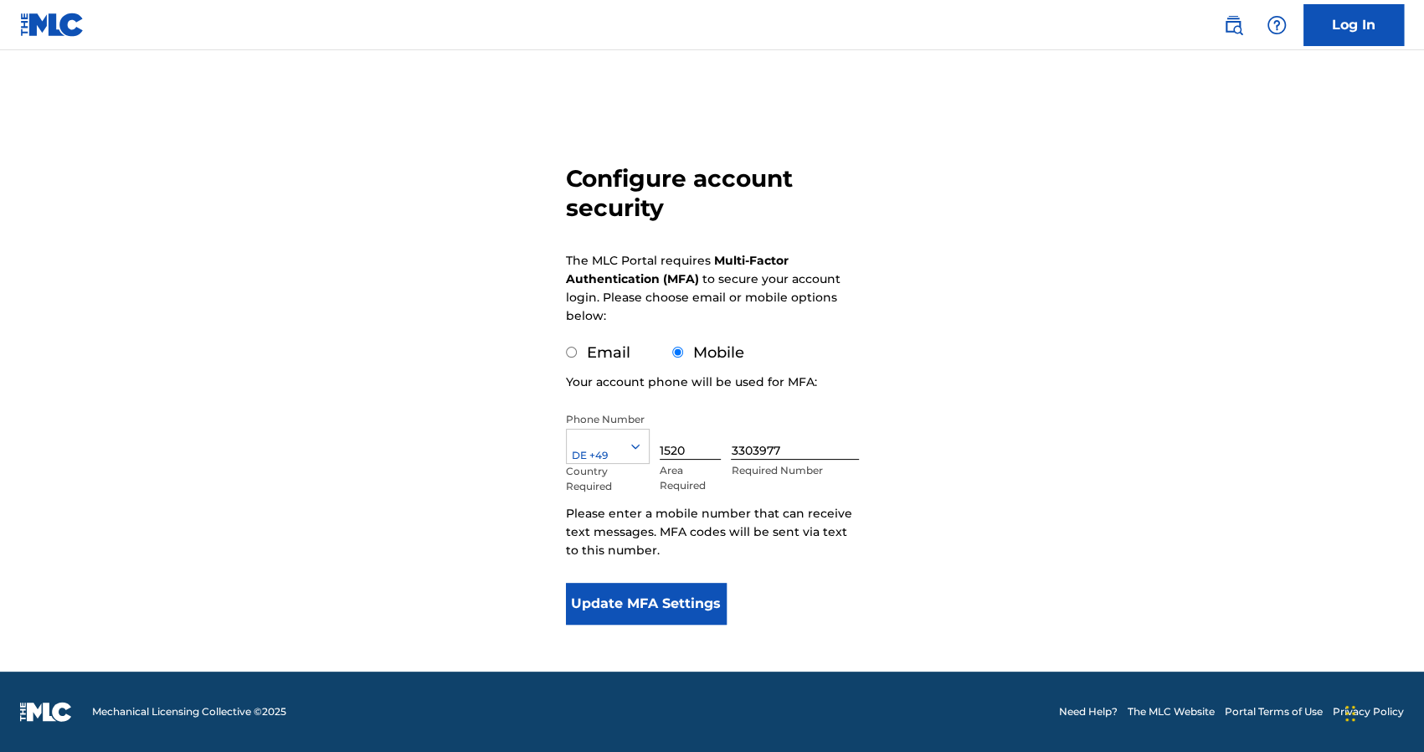
click at [677, 604] on button "Update MFA Settings" at bounding box center [647, 604] width 162 height 42
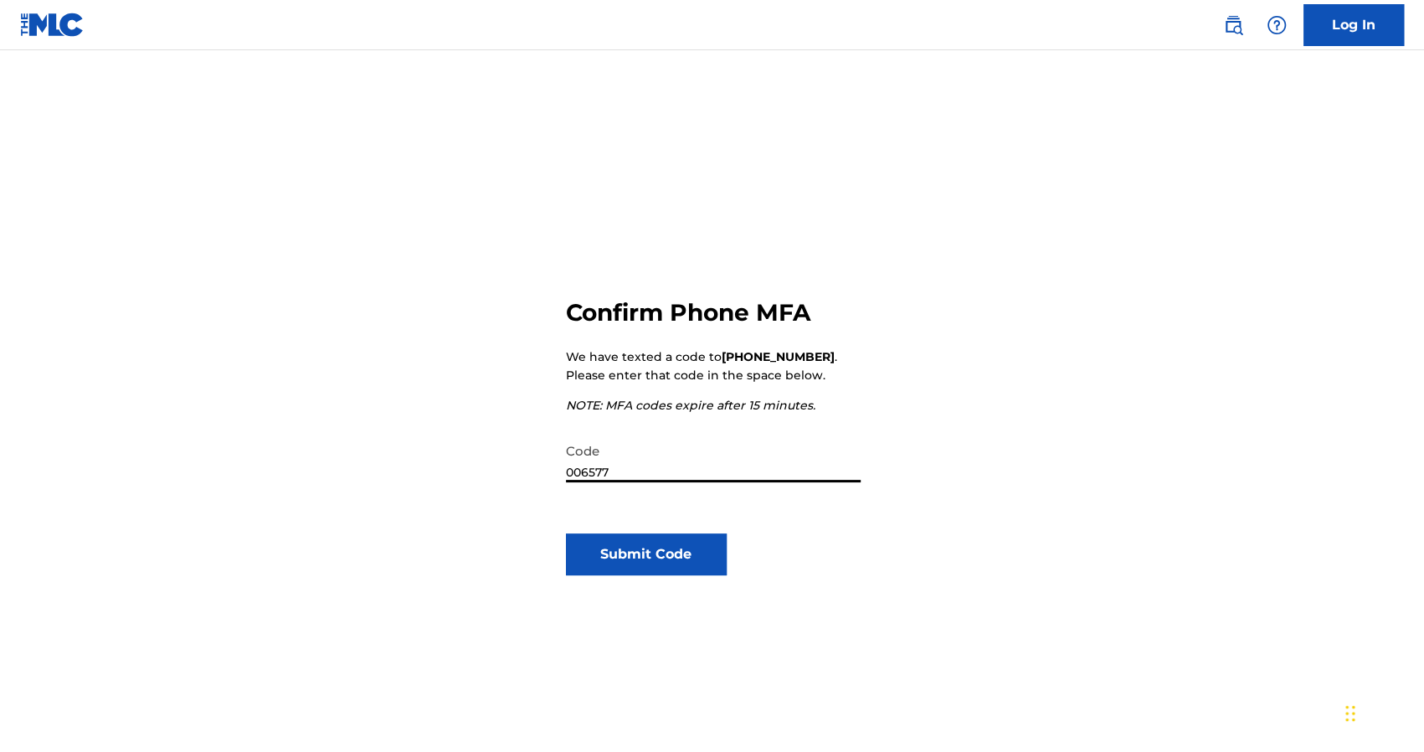
type input "006577"
click at [690, 553] on button "Submit Code" at bounding box center [647, 554] width 162 height 42
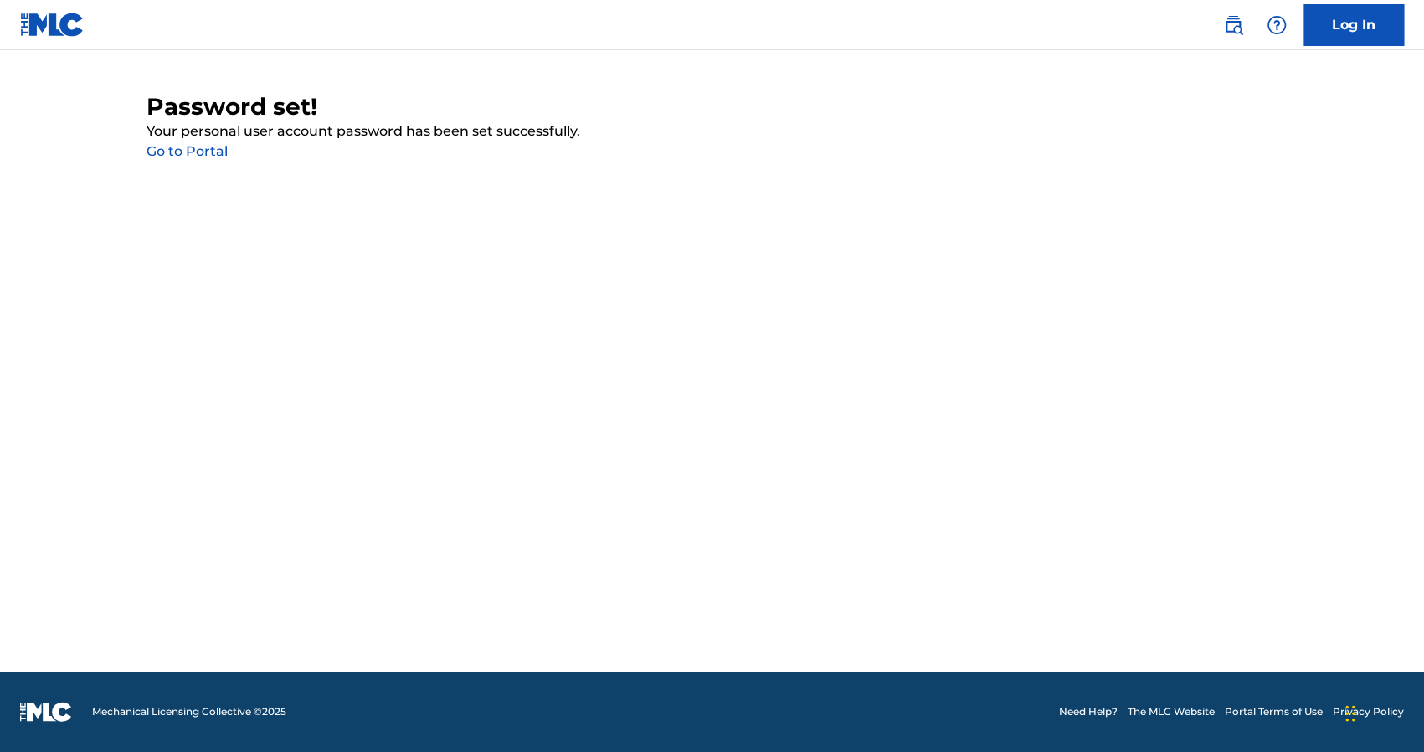
click at [199, 150] on link "Go to Portal" at bounding box center [187, 151] width 81 height 16
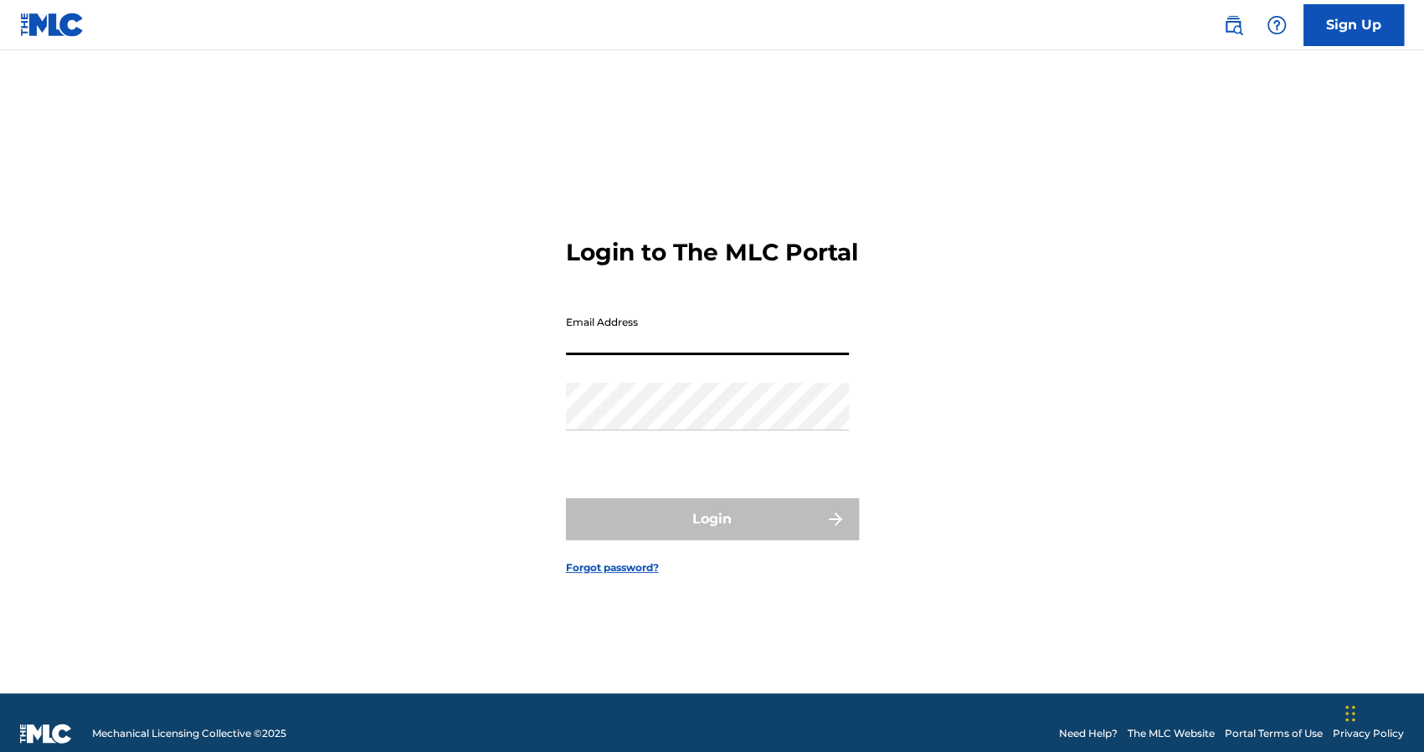
click at [690, 346] on input "Email Address" at bounding box center [707, 331] width 283 height 48
type input "[EMAIL_ADDRESS][DOMAIN_NAME]"
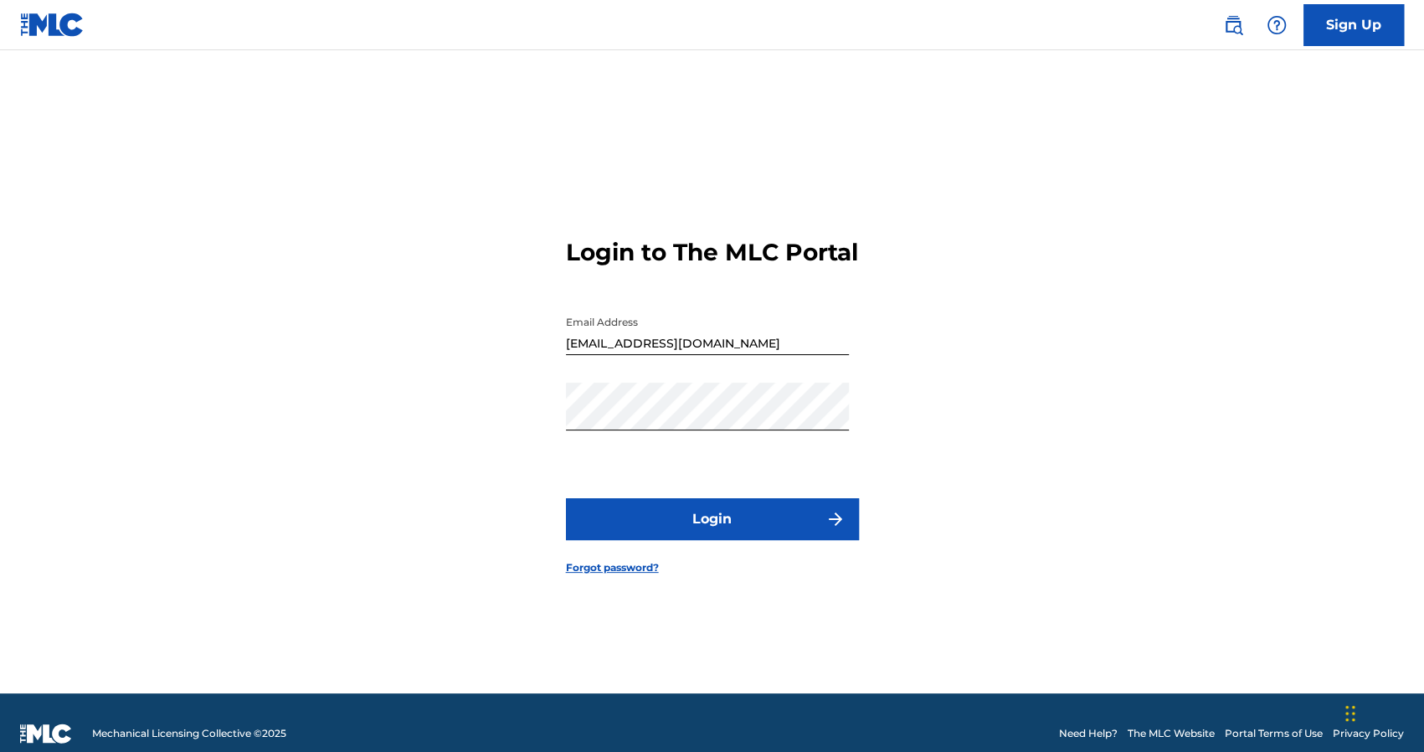
click at [714, 528] on button "Login" at bounding box center [712, 519] width 293 height 42
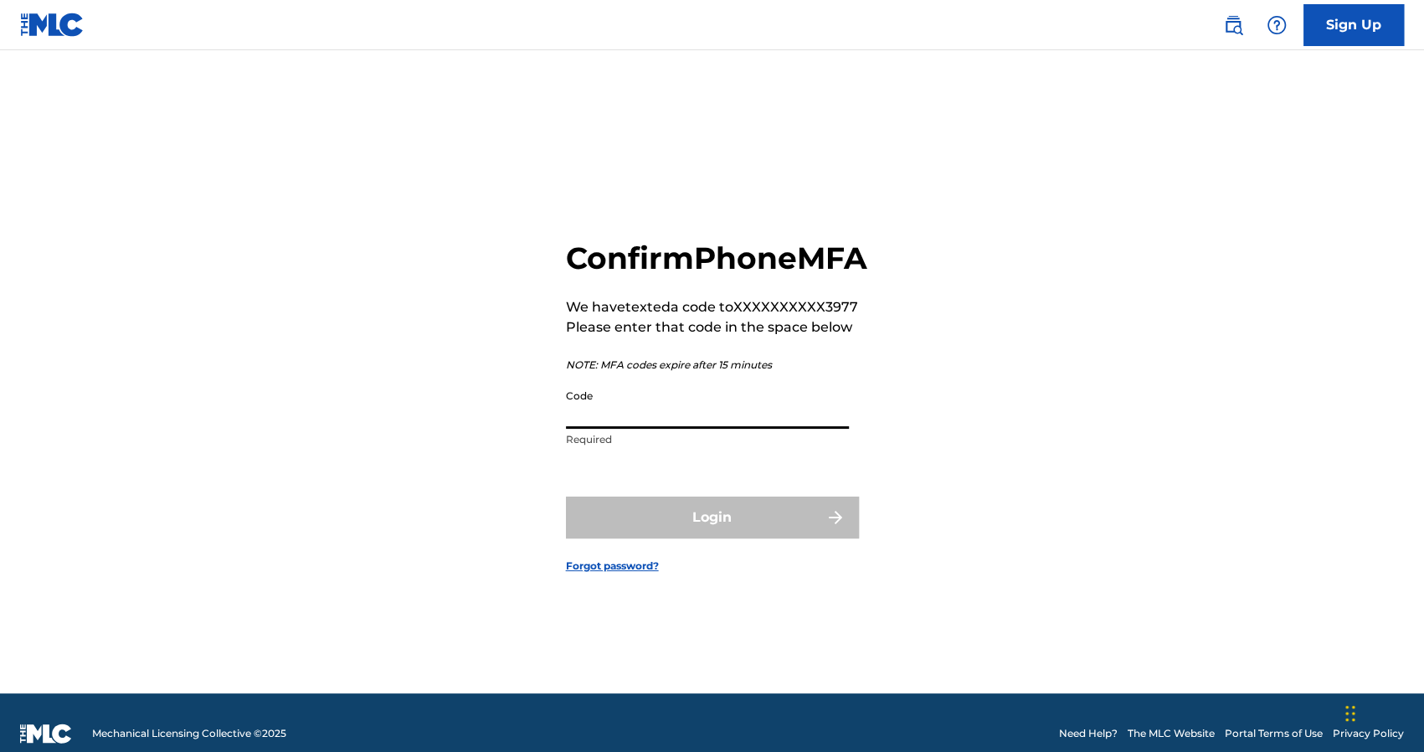
click at [670, 429] on input "Code" at bounding box center [707, 405] width 283 height 48
click at [930, 419] on div "Confirm Phone MFA We have texted a code to XXXXXXXXXX3977 Please enter that cod…" at bounding box center [712, 392] width 1172 height 601
click at [788, 429] on input "Code" at bounding box center [707, 405] width 283 height 48
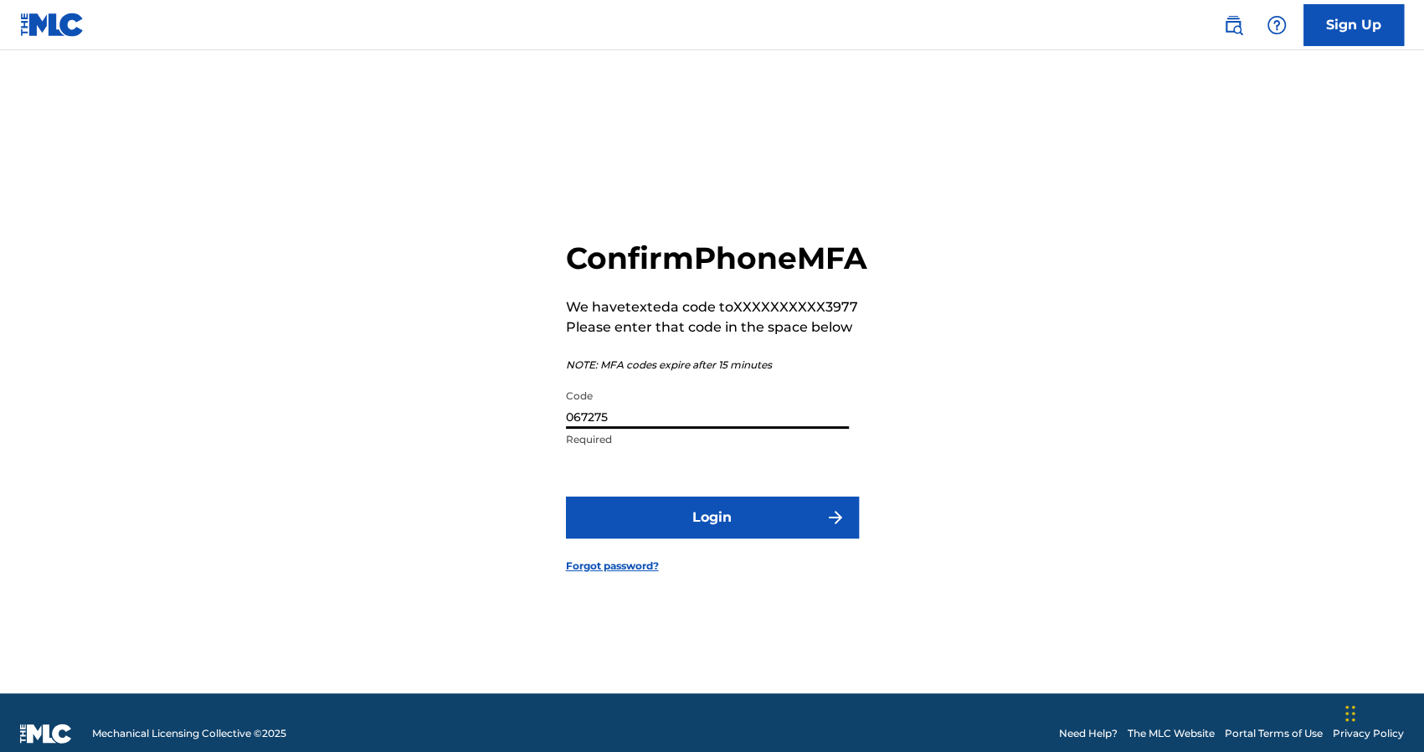
type input "067275"
click at [775, 538] on button "Login" at bounding box center [712, 518] width 293 height 42
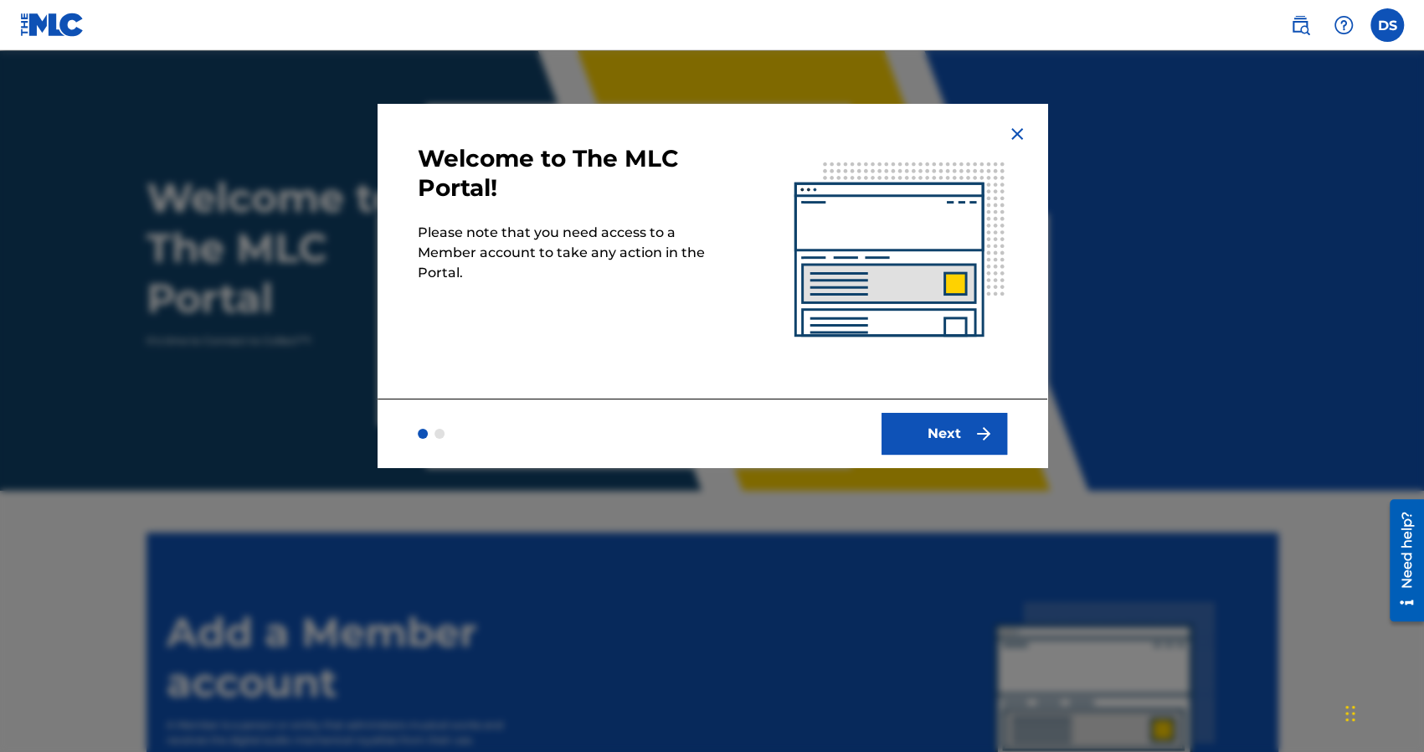
click at [935, 447] on button "Next" at bounding box center [945, 434] width 126 height 42
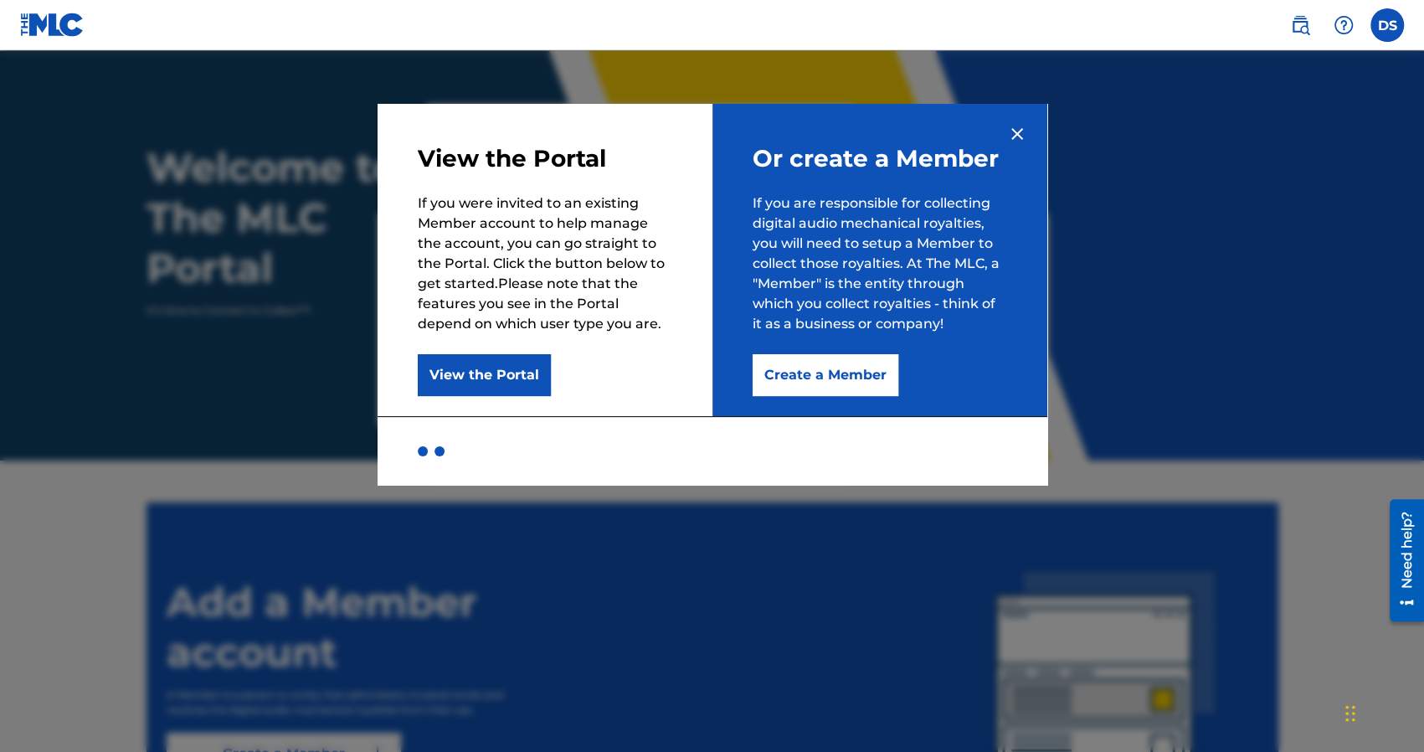
scroll to position [143, 0]
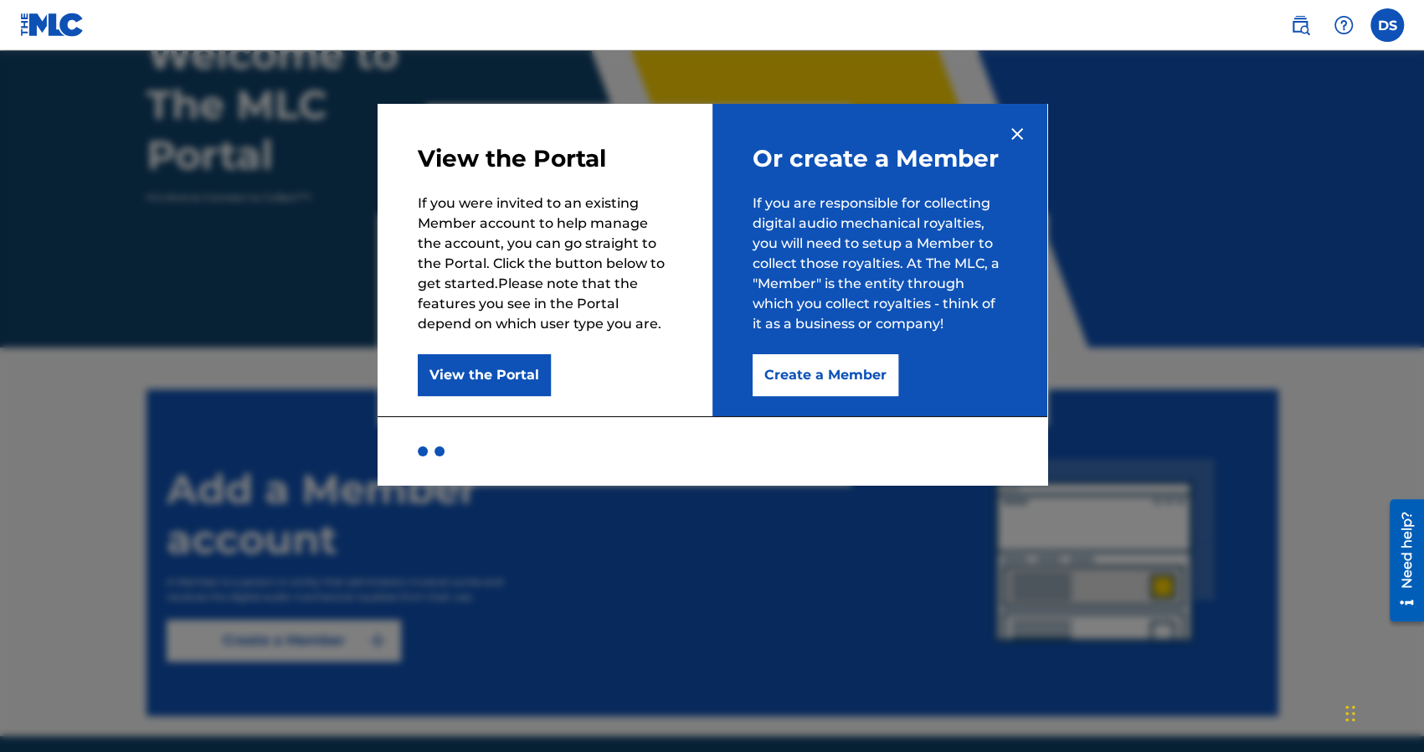
click at [809, 382] on button "Create a Member" at bounding box center [826, 375] width 146 height 42
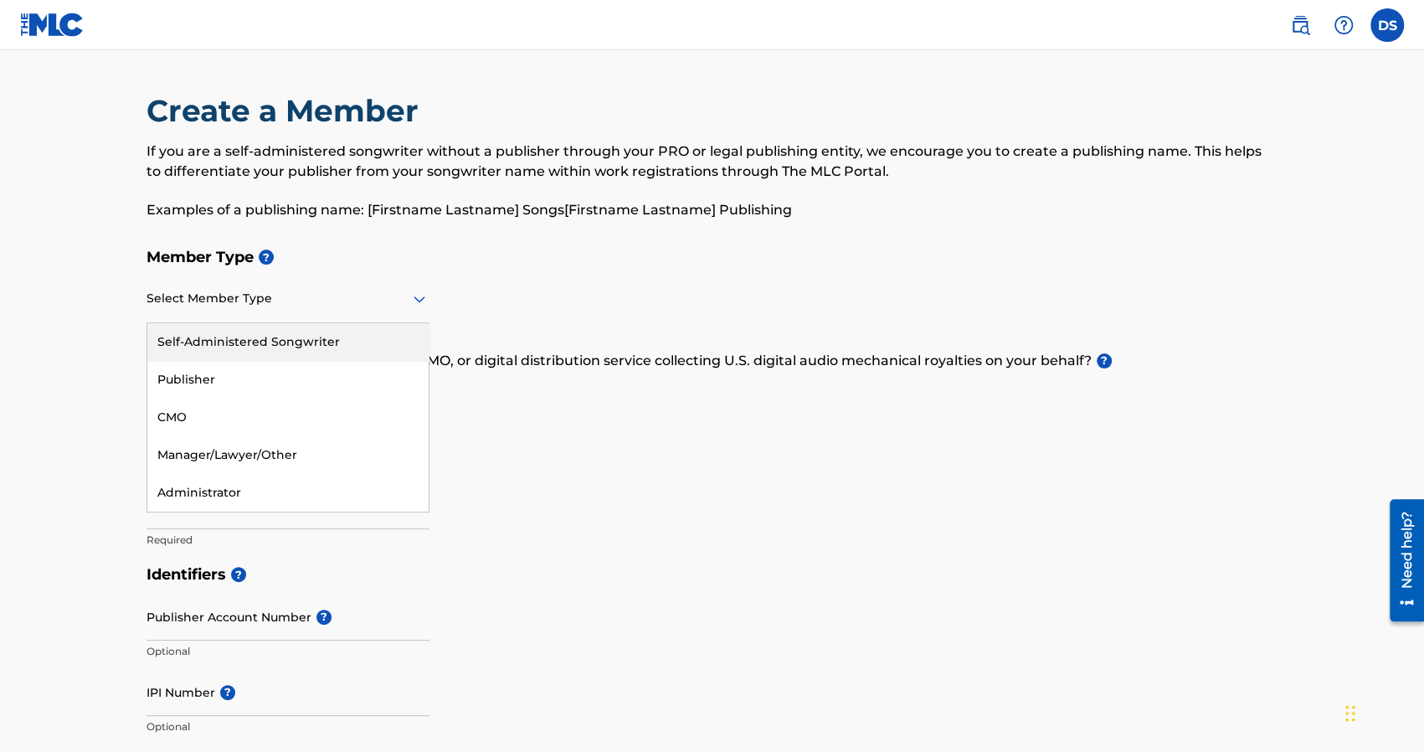
click at [311, 315] on div "Select Member Type" at bounding box center [288, 299] width 283 height 48
click at [317, 296] on div at bounding box center [288, 298] width 283 height 21
click at [309, 347] on div "Self-Administered Songwriter" at bounding box center [287, 342] width 281 height 38
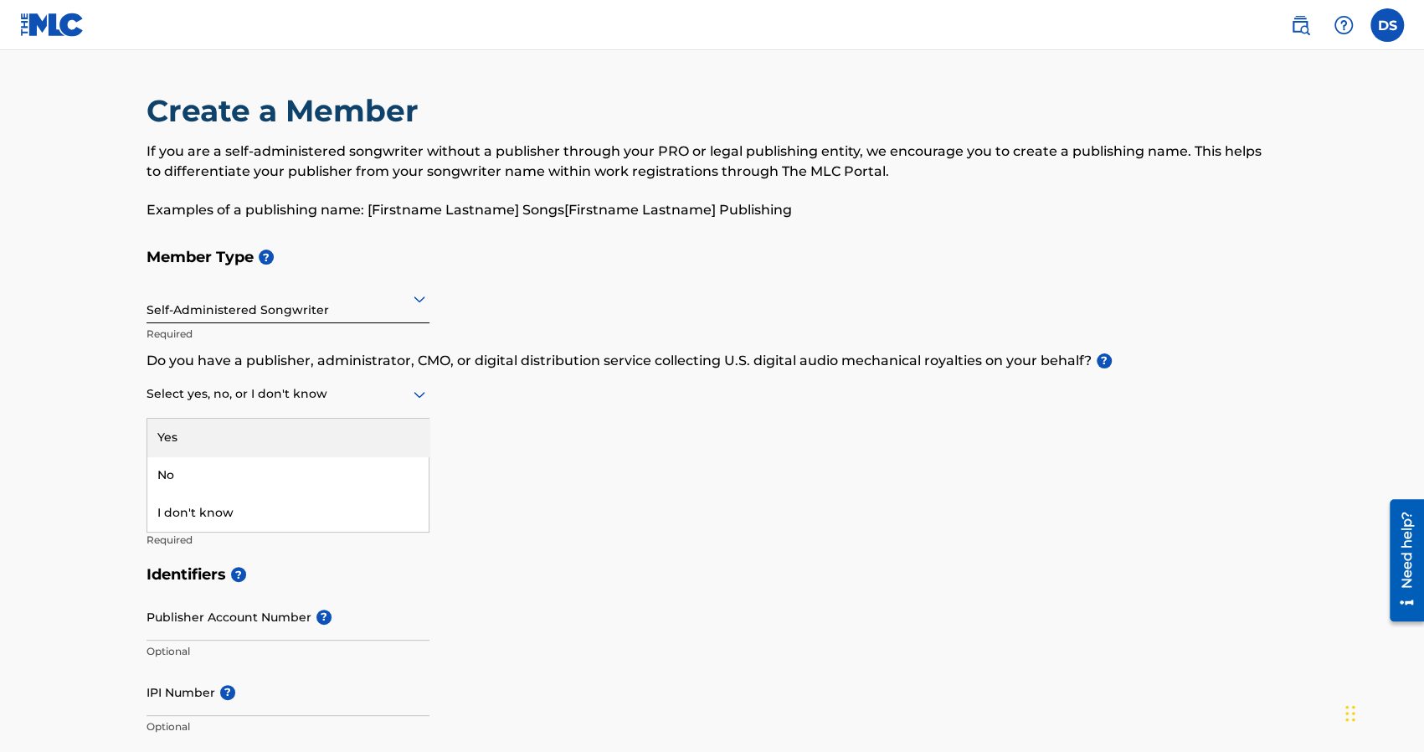
click at [395, 384] on div at bounding box center [288, 393] width 283 height 21
click at [346, 438] on div "Yes" at bounding box center [287, 438] width 281 height 38
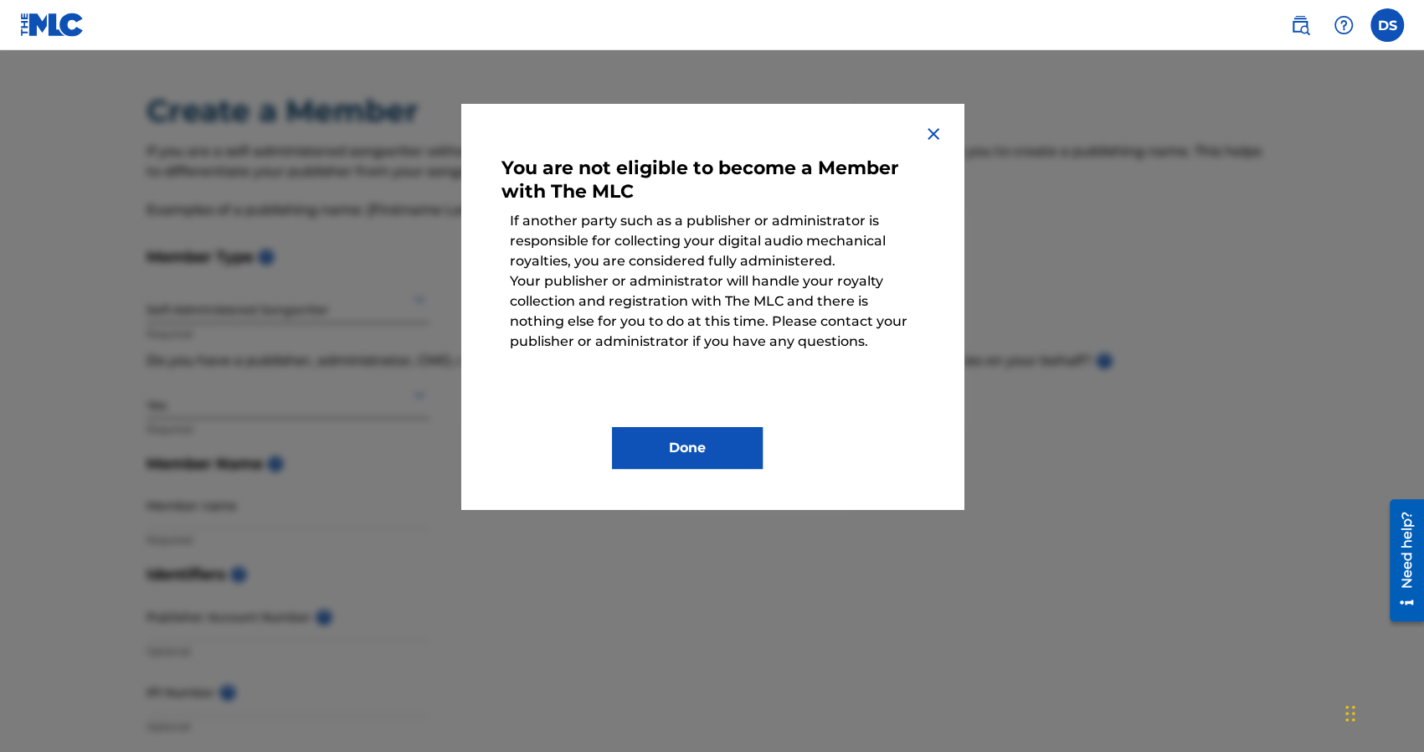
click at [655, 448] on button "Done" at bounding box center [687, 448] width 151 height 42
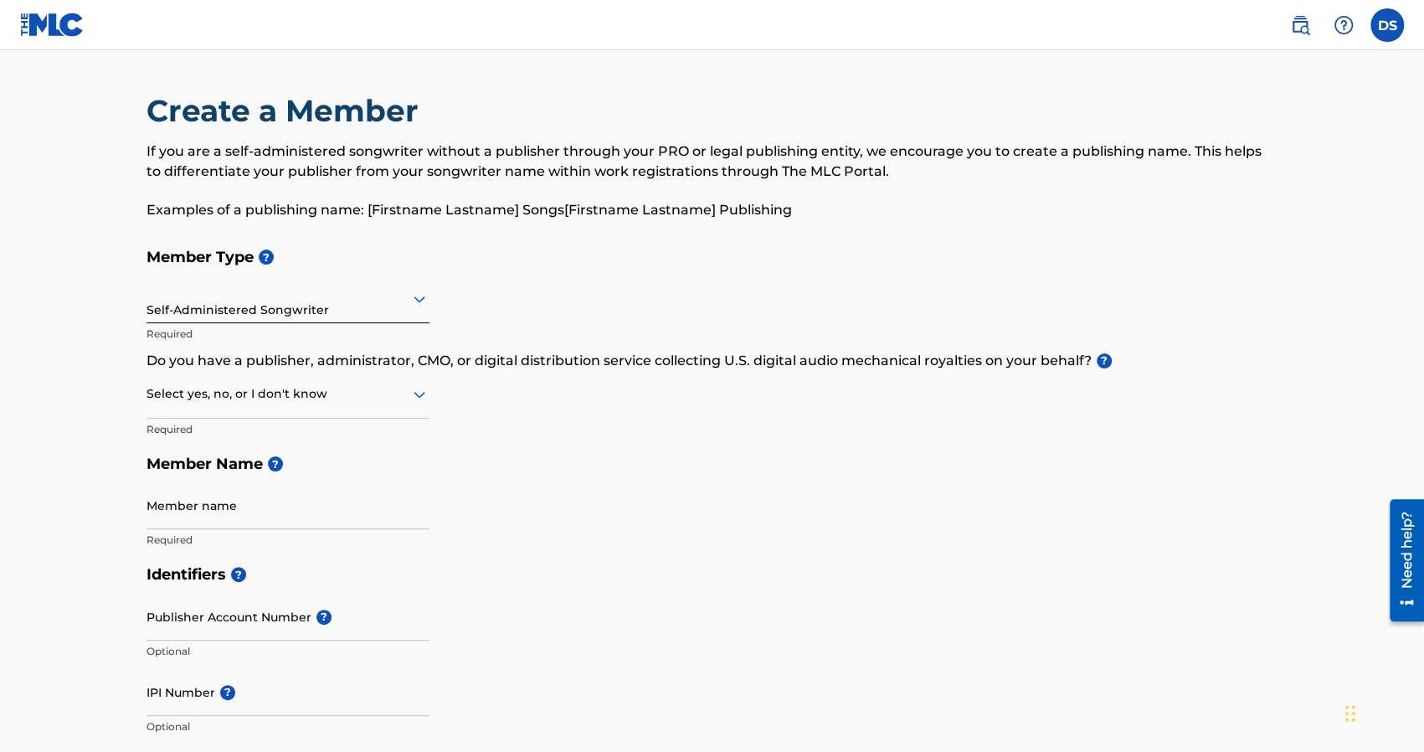
click at [337, 402] on div at bounding box center [288, 393] width 283 height 21
click at [340, 426] on div "Yes" at bounding box center [287, 438] width 281 height 38
